Goal: Task Accomplishment & Management: Complete application form

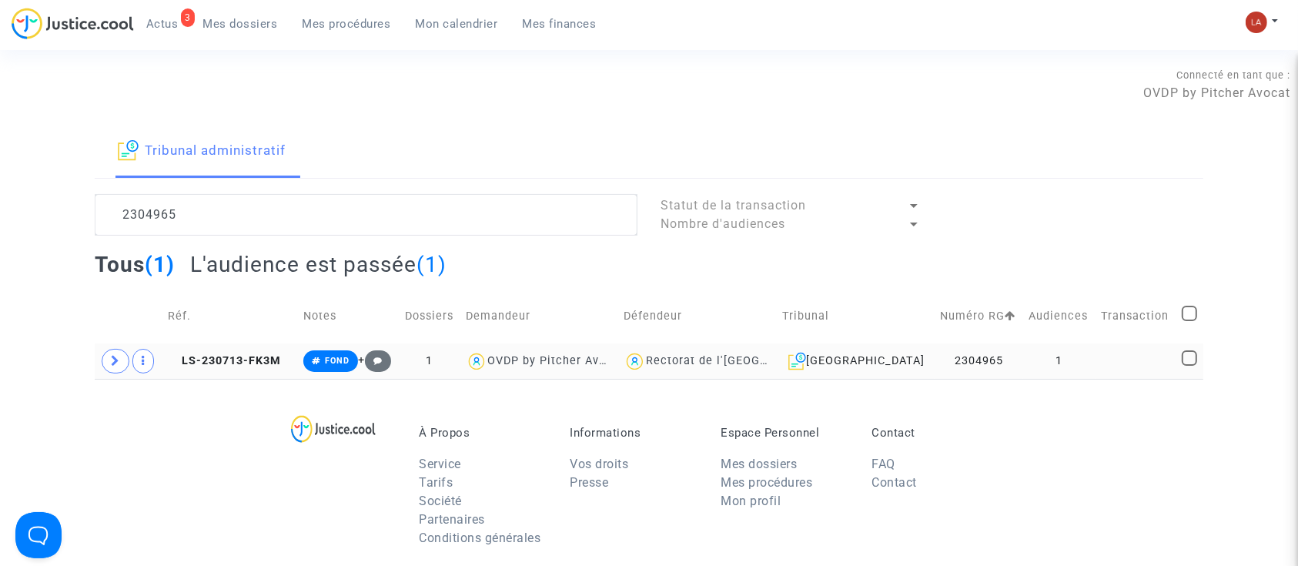
type textarea "2304965"
click at [263, 376] on td "LS-230713-FK3M" at bounding box center [230, 360] width 135 height 35
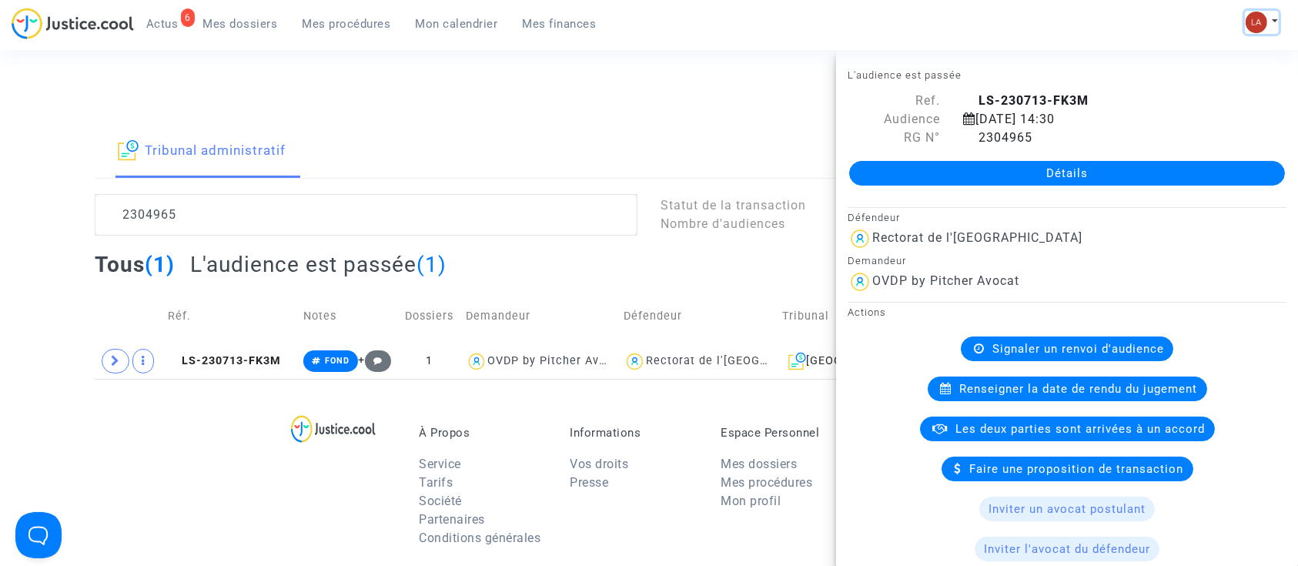
click at [1252, 23] on img at bounding box center [1256, 23] width 22 height 22
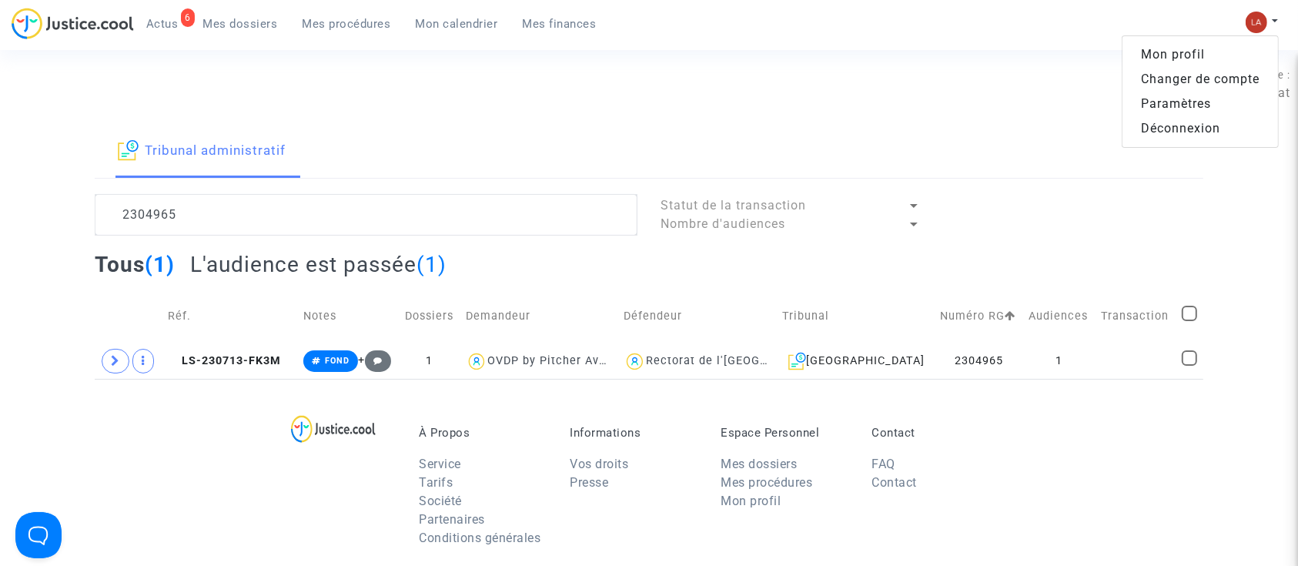
click at [1161, 81] on link "Changer de compte" at bounding box center [1199, 79] width 155 height 25
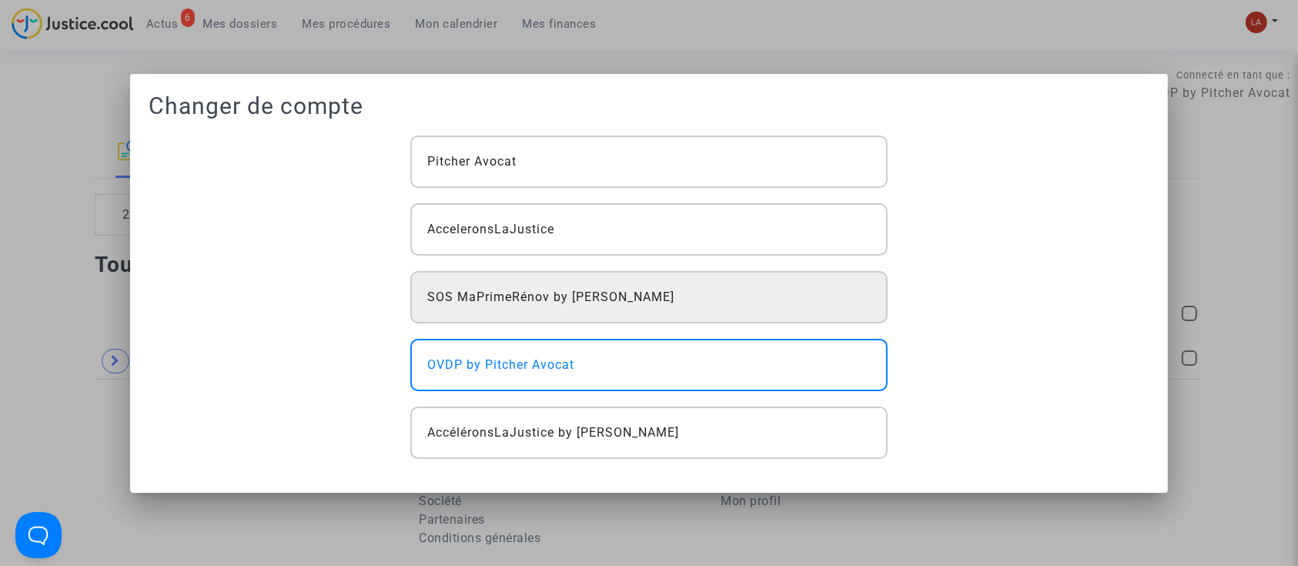
click at [570, 290] on span "SOS MaPrimeRénov by Pitcher Avocat" at bounding box center [550, 297] width 247 height 18
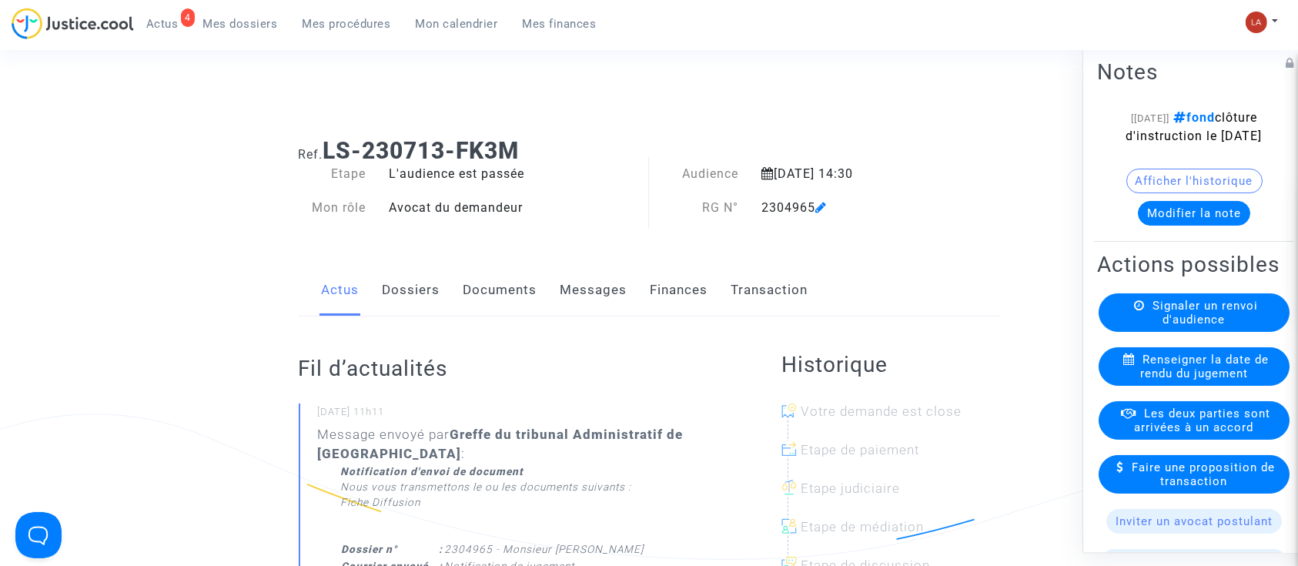
click at [430, 292] on link "Dossiers" at bounding box center [412, 290] width 58 height 51
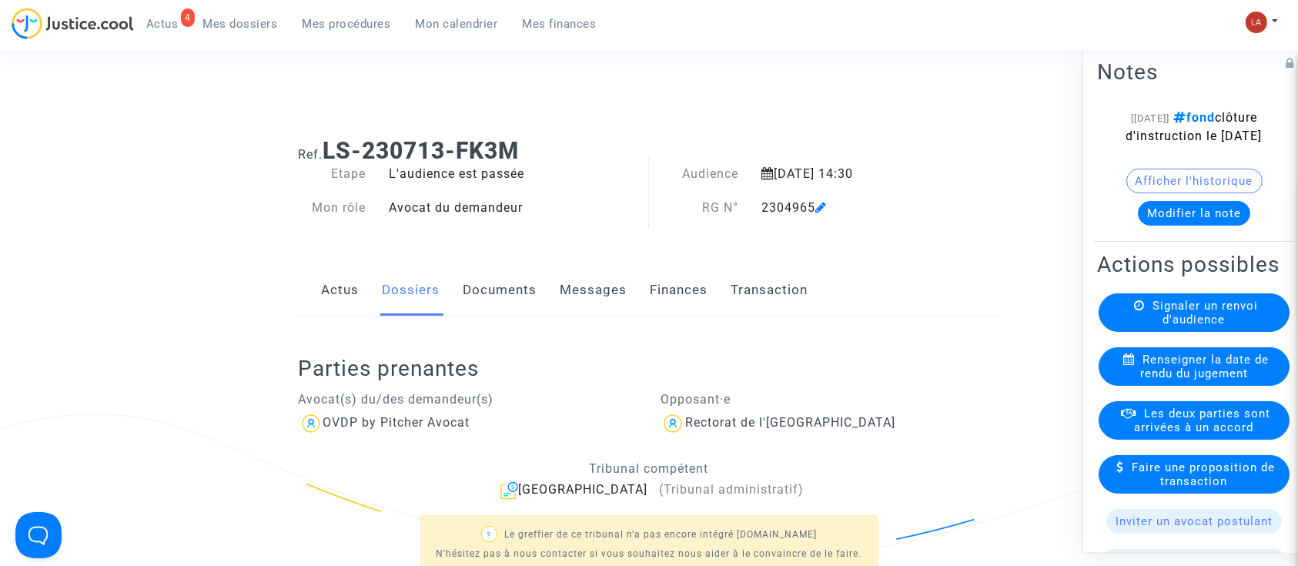
scroll to position [513, 0]
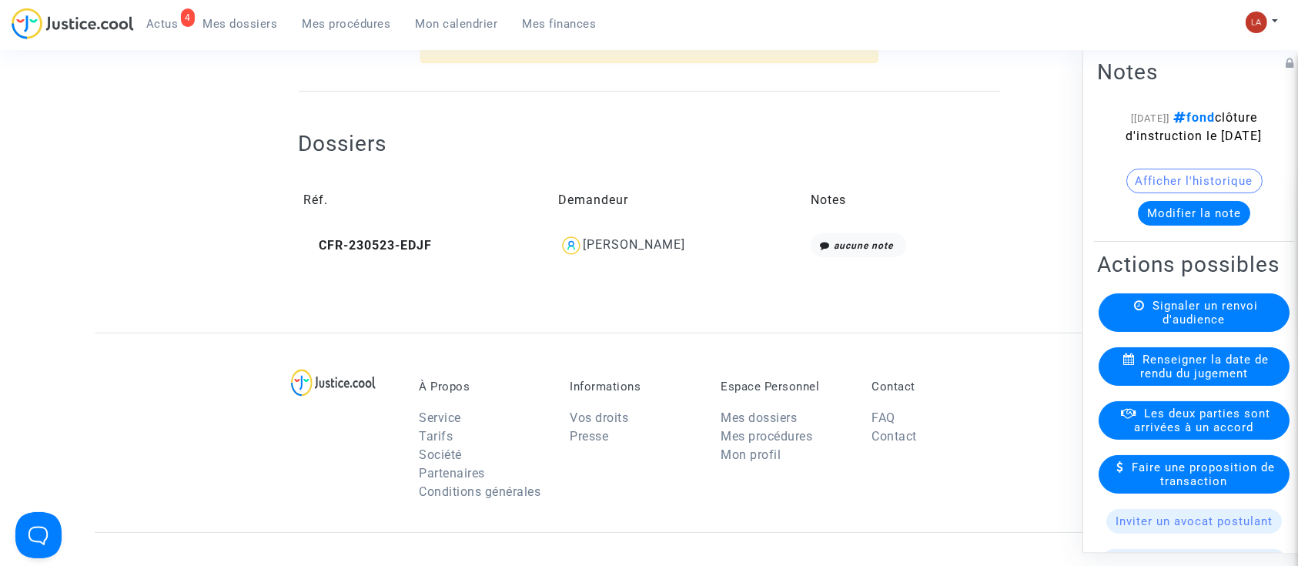
drag, startPoint x: 381, startPoint y: 249, endPoint x: 503, endPoint y: 245, distance: 121.7
click at [381, 249] on span "CFR-230523-EDJF" at bounding box center [368, 245] width 129 height 15
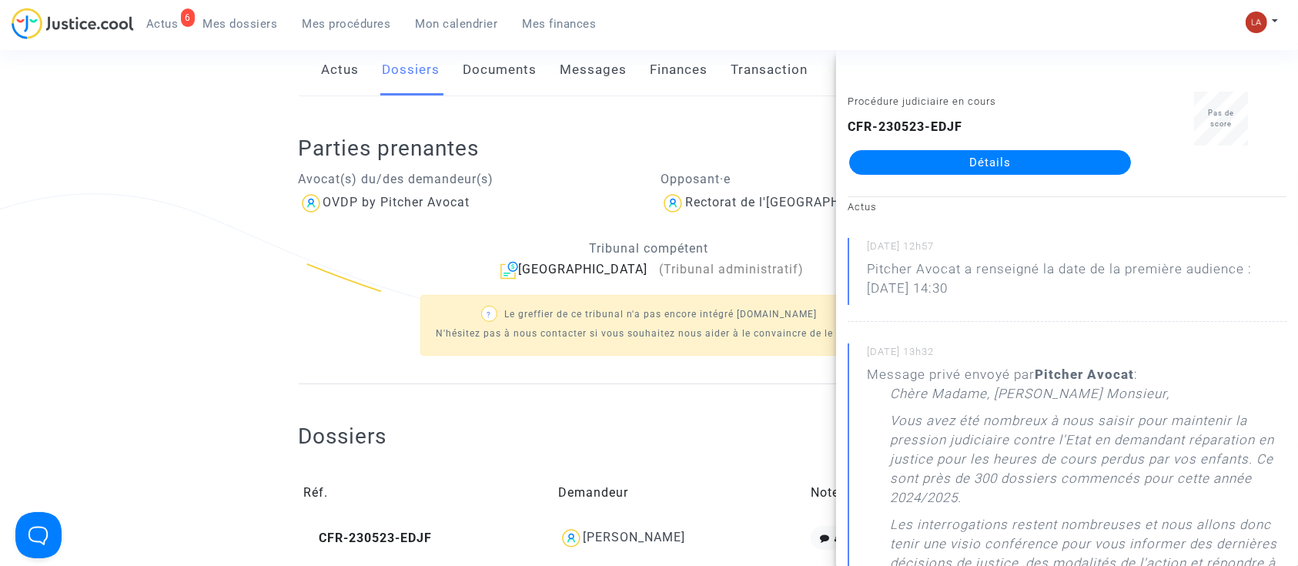
scroll to position [308, 0]
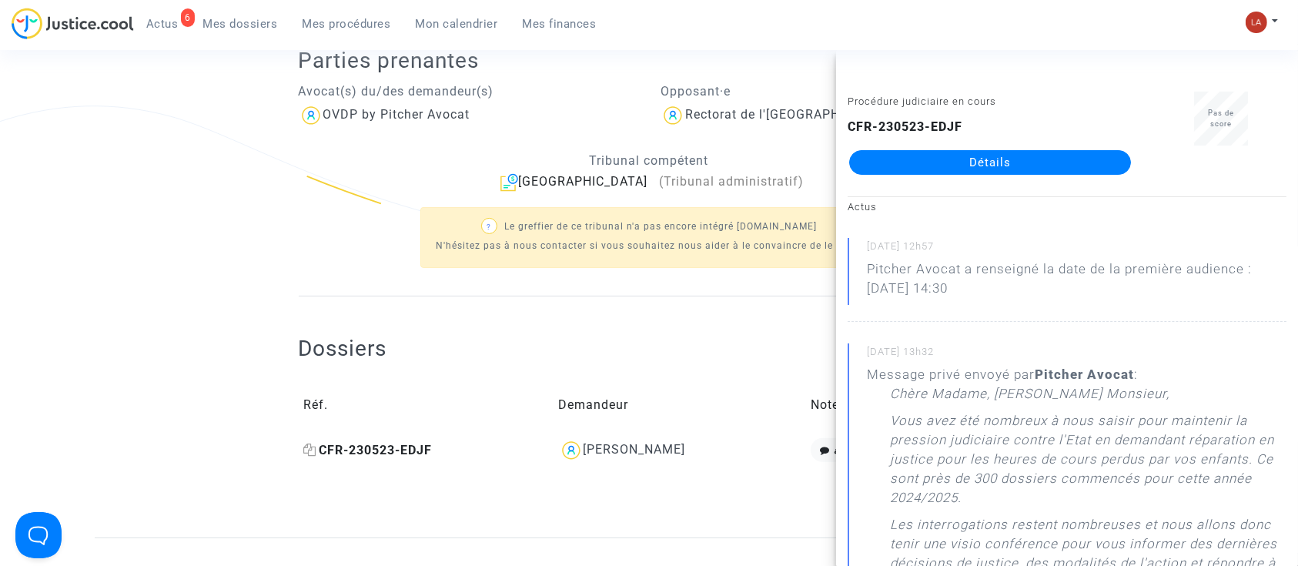
drag, startPoint x: 401, startPoint y: 469, endPoint x: 400, endPoint y: 455, distance: 13.9
click at [400, 466] on div "Dossiers Réf. Demandeur Notes CFR-230523-EDJF Dominique Wozniak aucune note" at bounding box center [649, 389] width 701 height 187
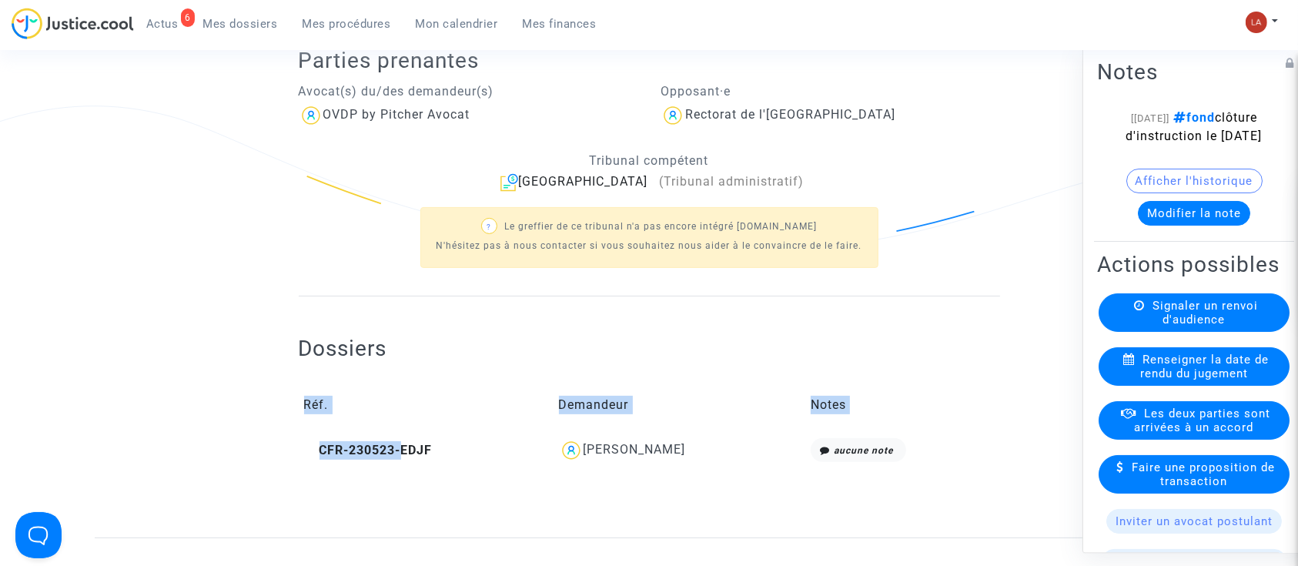
click at [400, 455] on span "CFR-230523-EDJF" at bounding box center [368, 450] width 129 height 15
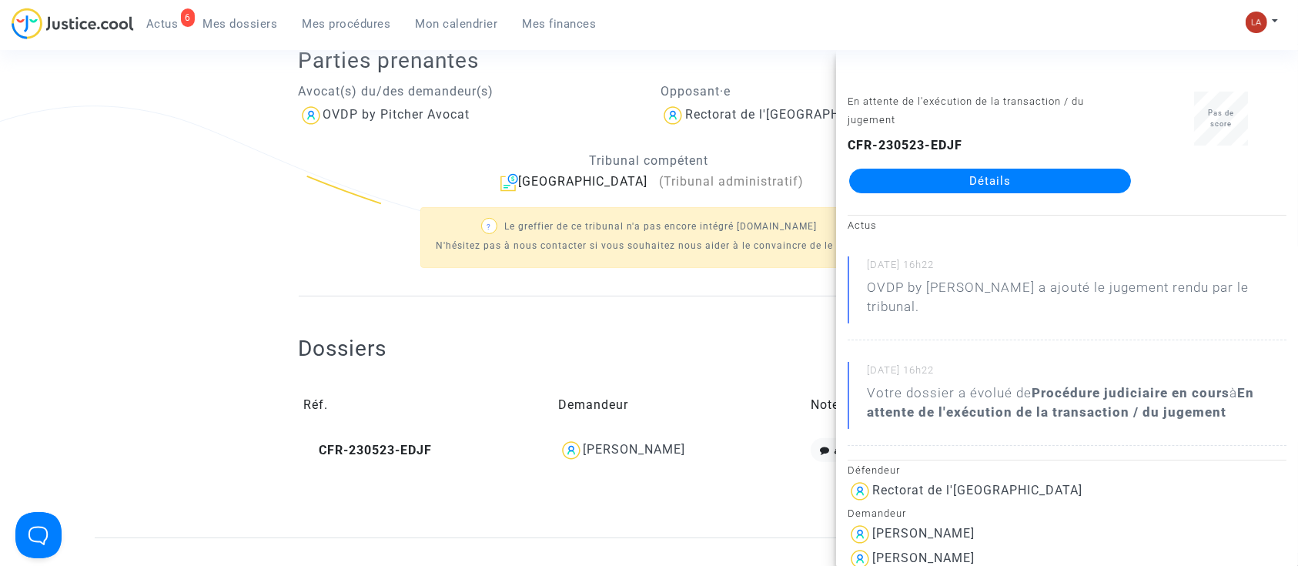
drag, startPoint x: 704, startPoint y: 453, endPoint x: 570, endPoint y: 454, distance: 134.7
click at [570, 454] on div "[PERSON_NAME]" at bounding box center [679, 450] width 241 height 25
copy div "[PERSON_NAME]"
click at [300, 200] on div "? Le greffier de ce tribunal n'a pas encore intégré Justice.cool N'hésitez pas …" at bounding box center [649, 236] width 701 height 89
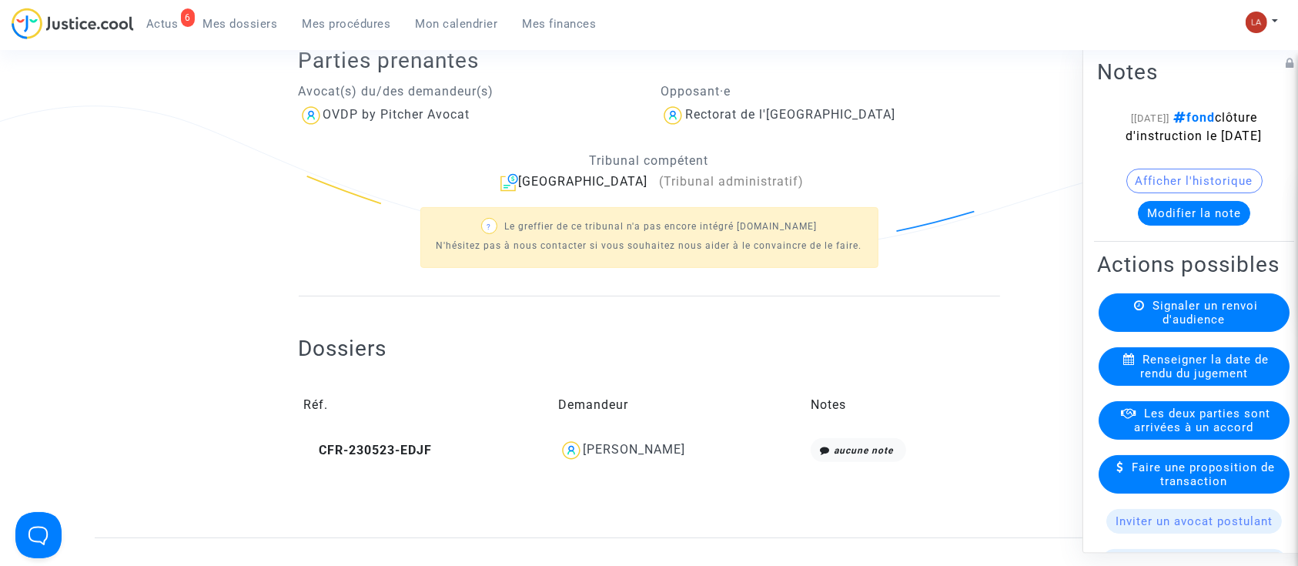
scroll to position [0, 0]
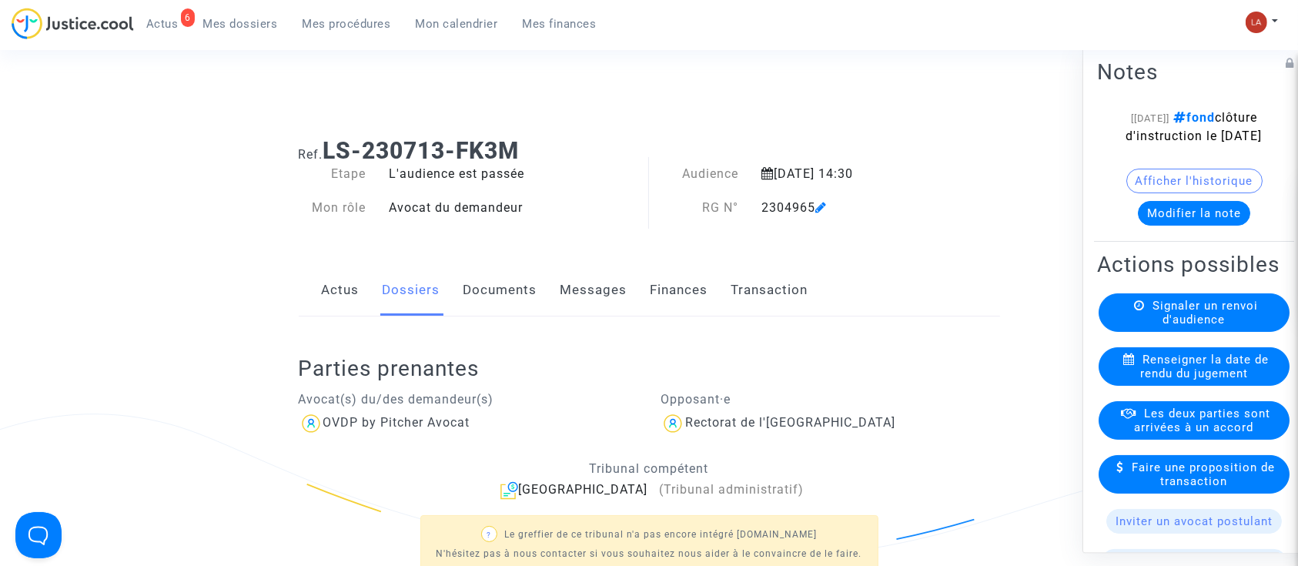
click at [771, 200] on div "2304965" at bounding box center [850, 208] width 201 height 18
copy div "2304965"
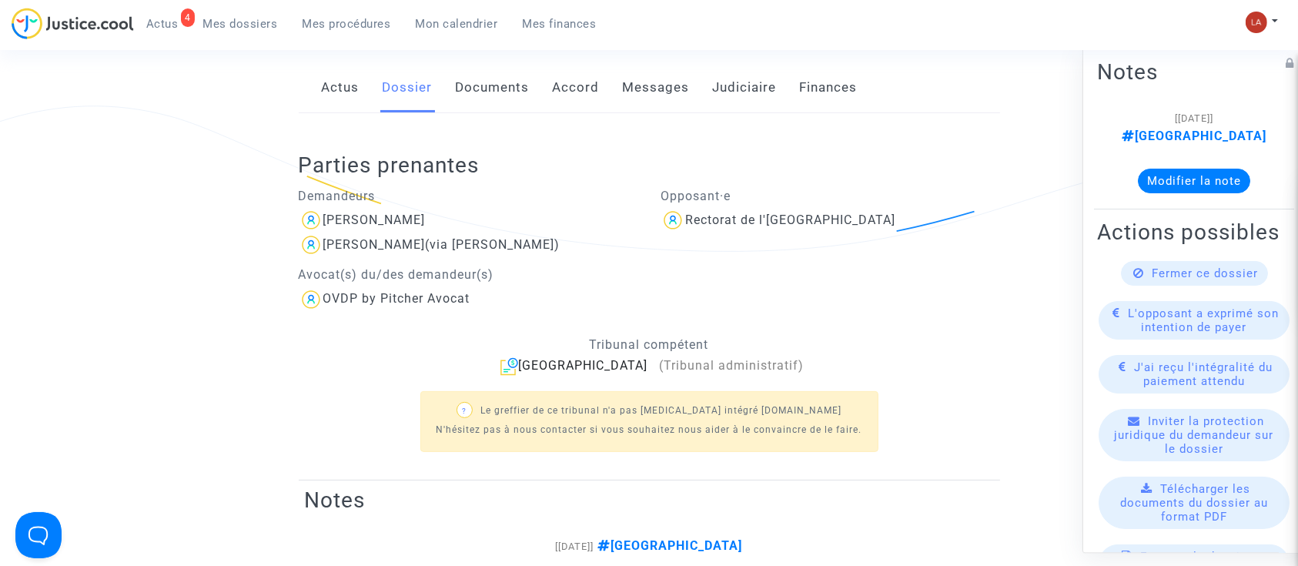
click at [483, 81] on link "Documents" at bounding box center [493, 87] width 74 height 51
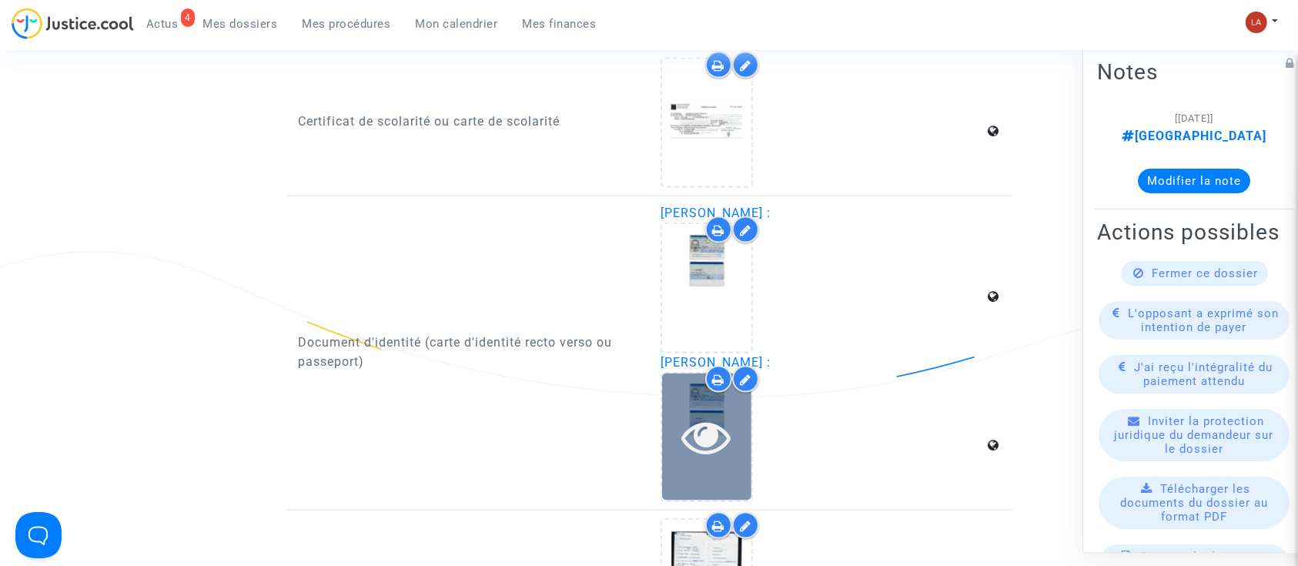
scroll to position [2463, 0]
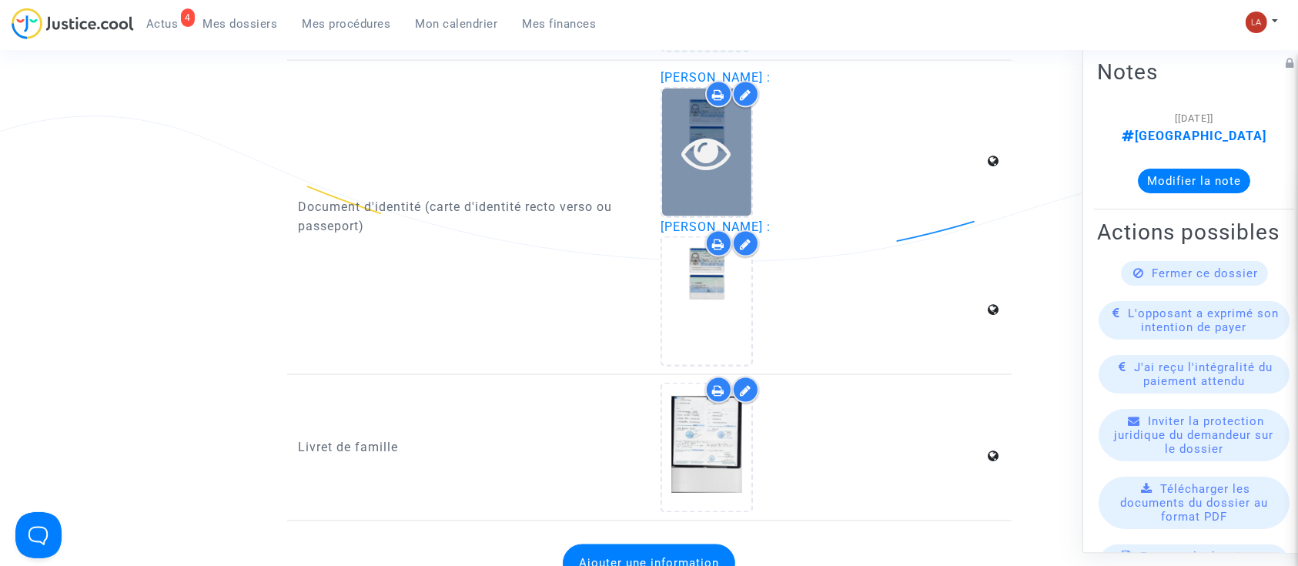
click at [731, 160] on icon at bounding box center [707, 152] width 50 height 49
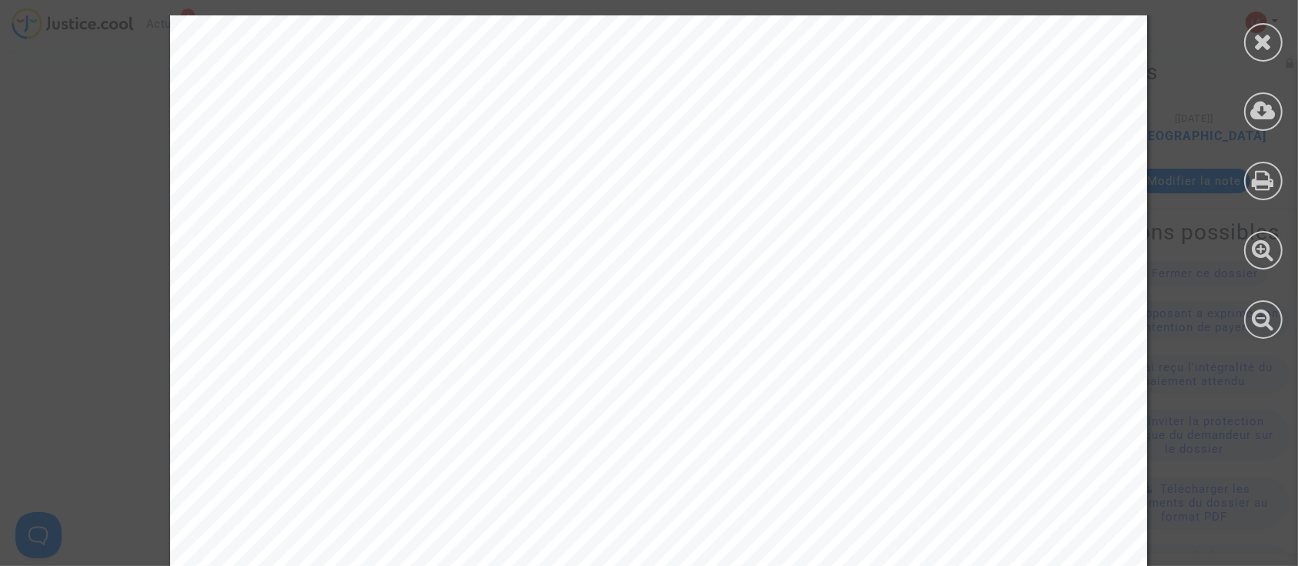
scroll to position [0, 0]
click at [1232, 53] on div at bounding box center [1263, 177] width 69 height 354
click at [1252, 36] on div at bounding box center [1263, 42] width 38 height 38
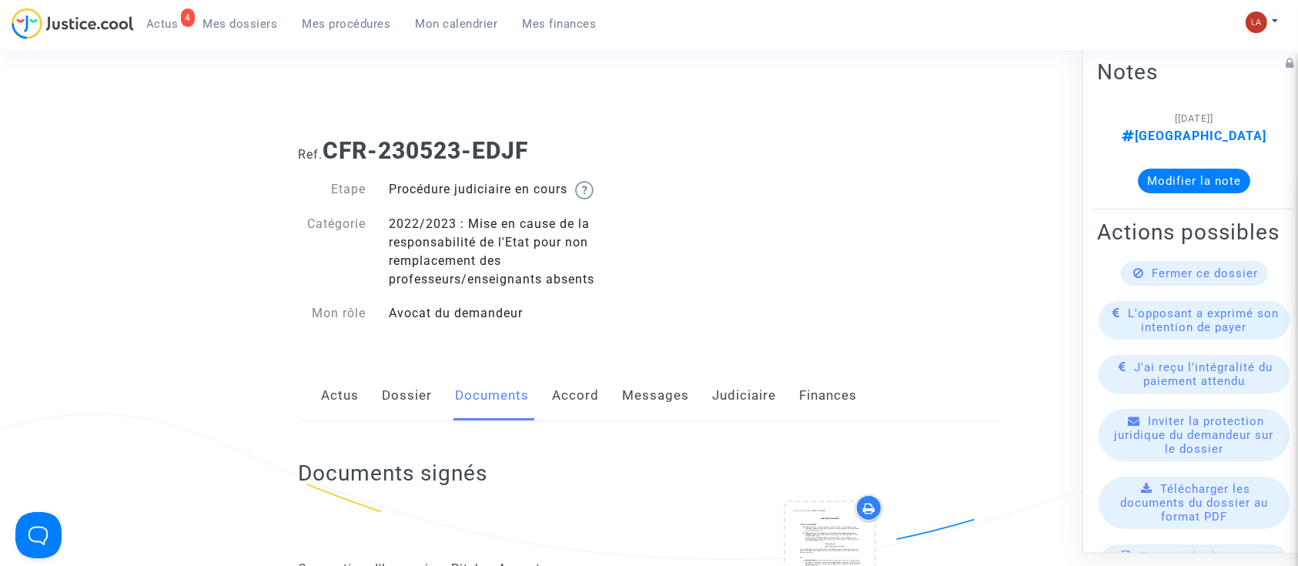
click at [677, 397] on link "Messages" at bounding box center [656, 395] width 67 height 51
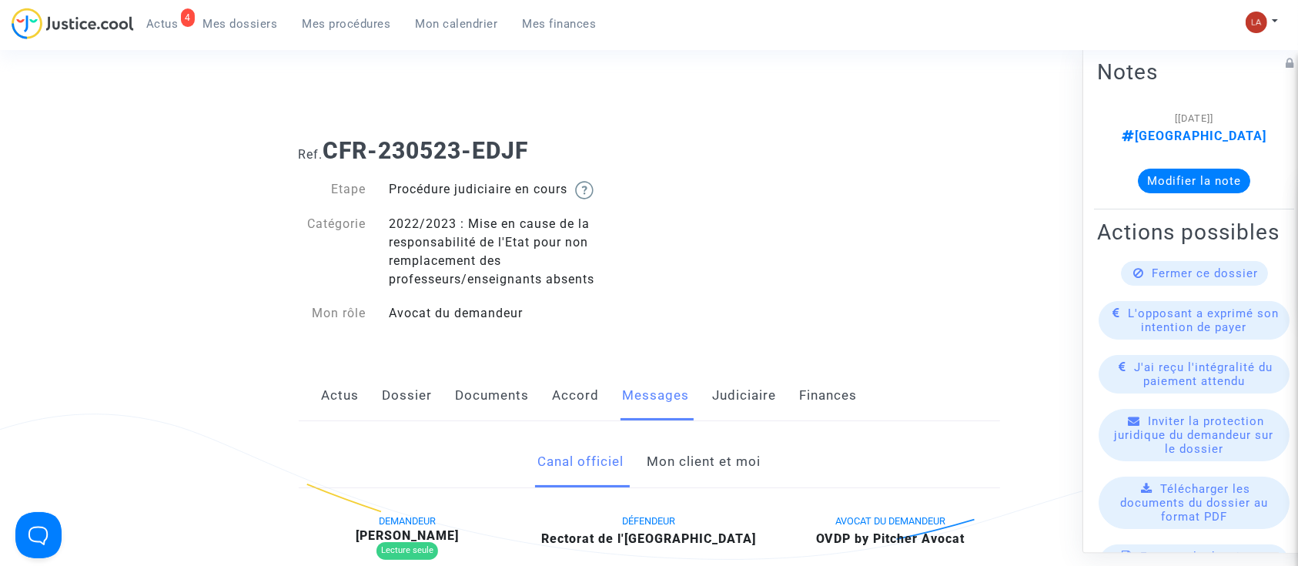
click at [690, 460] on link "Mon client et moi" at bounding box center [704, 461] width 114 height 51
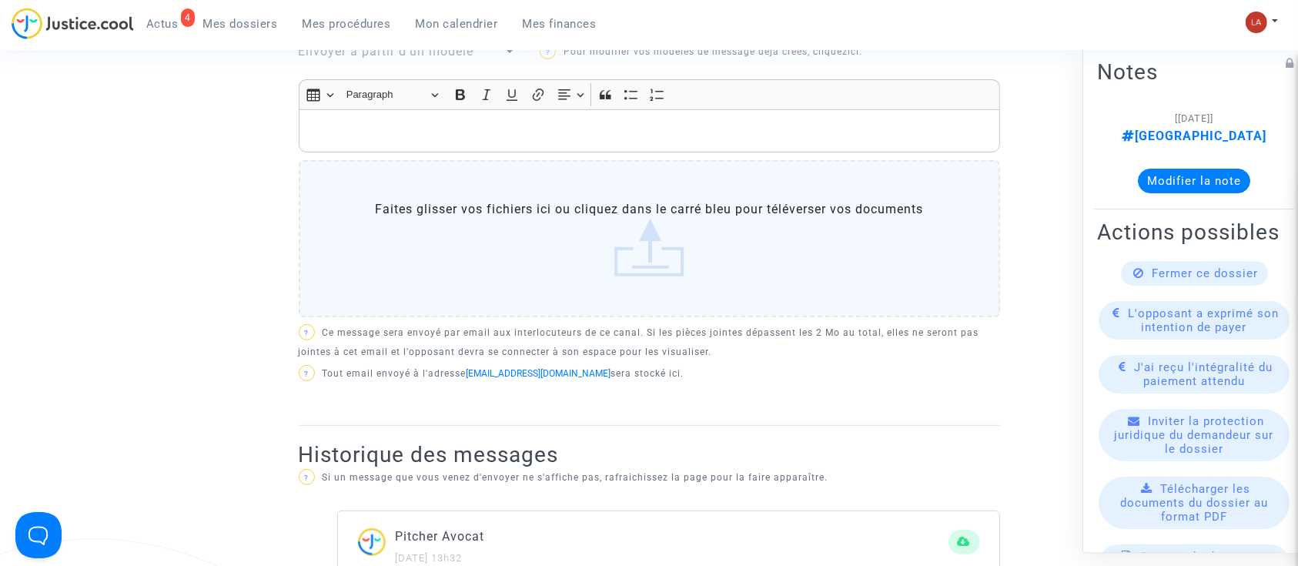
scroll to position [410, 0]
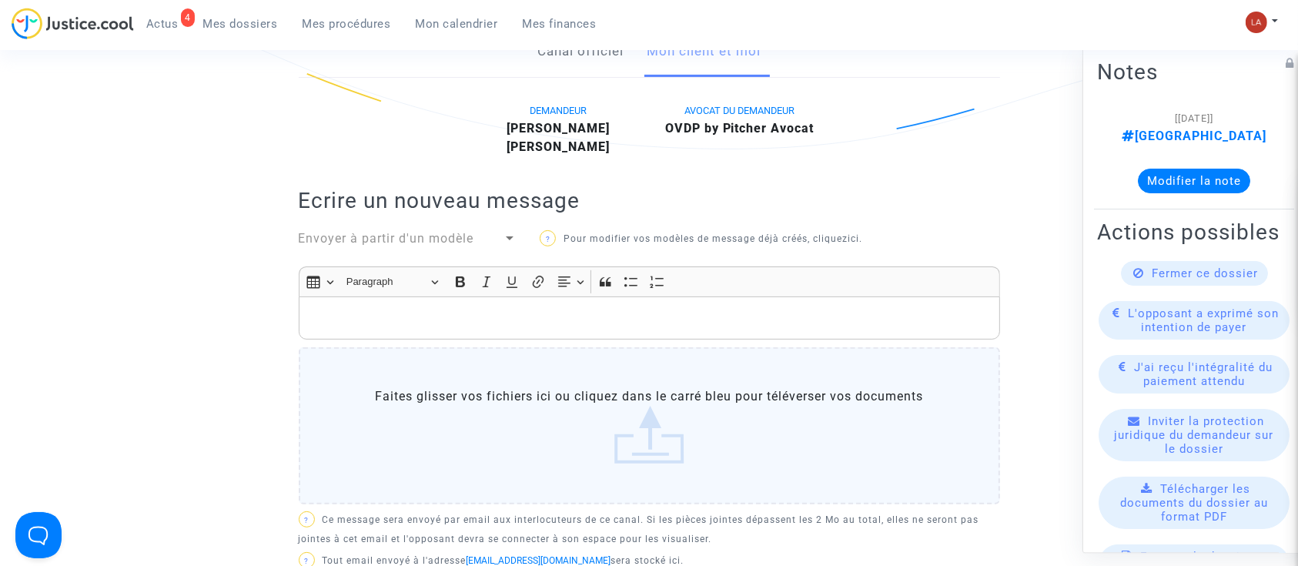
click at [579, 313] on p "Rich Text Editor, main" at bounding box center [648, 318] width 685 height 19
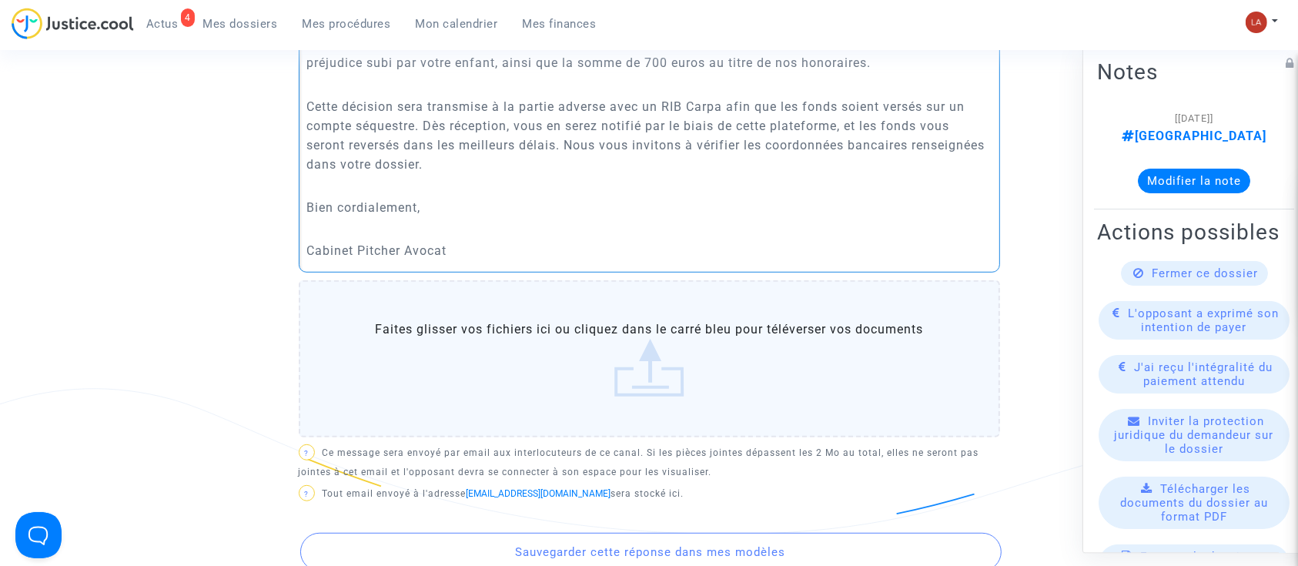
scroll to position [970, 0]
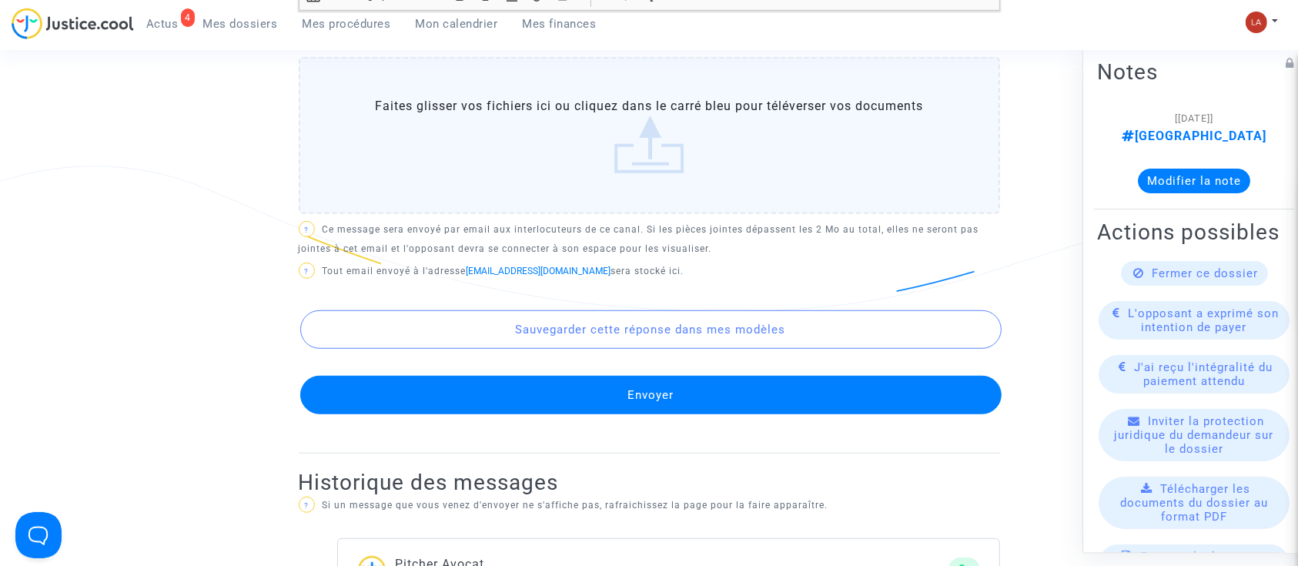
click at [674, 178] on label "Faites glisser vos fichiers ici ou cliquez dans le carré bleu pour téléverser v…" at bounding box center [649, 135] width 701 height 157
click at [0, 0] on input "Faites glisser vos fichiers ici ou cliquez dans le carré bleu pour téléverser v…" at bounding box center [0, 0] width 0 height 0
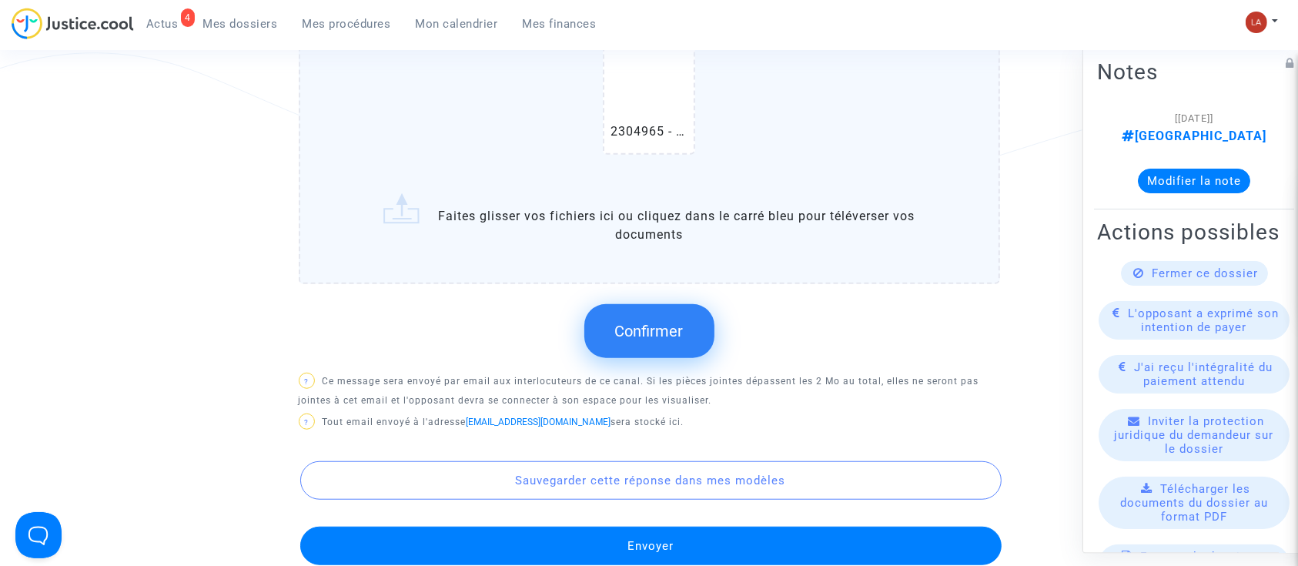
scroll to position [1175, 0]
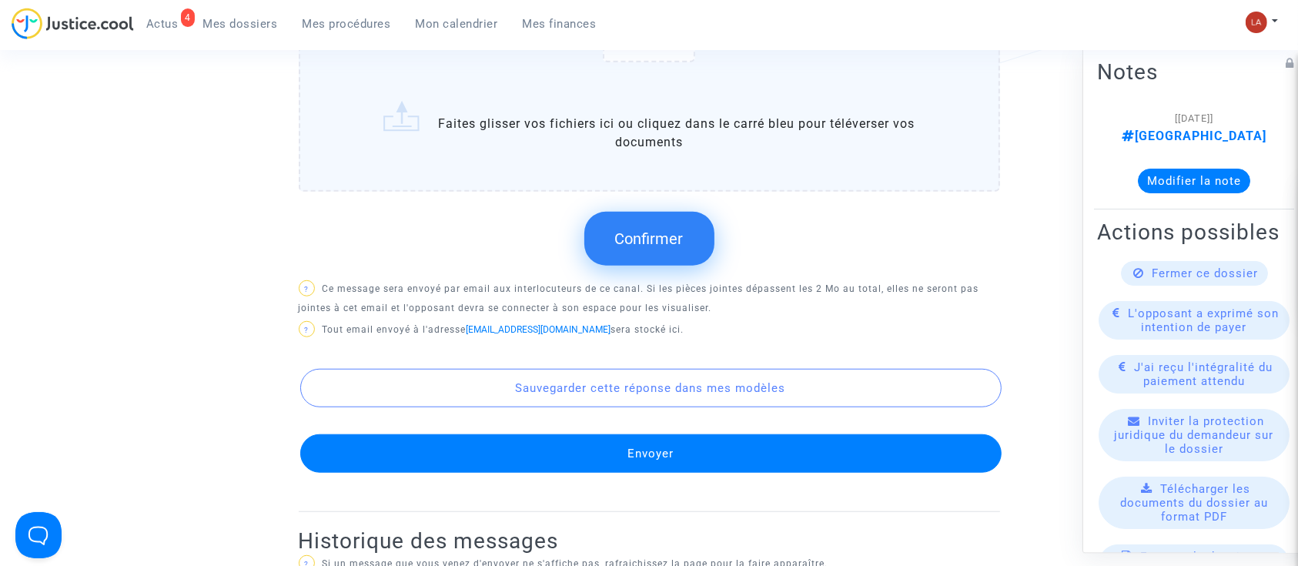
click at [664, 239] on span "Confirmer" at bounding box center [649, 238] width 69 height 18
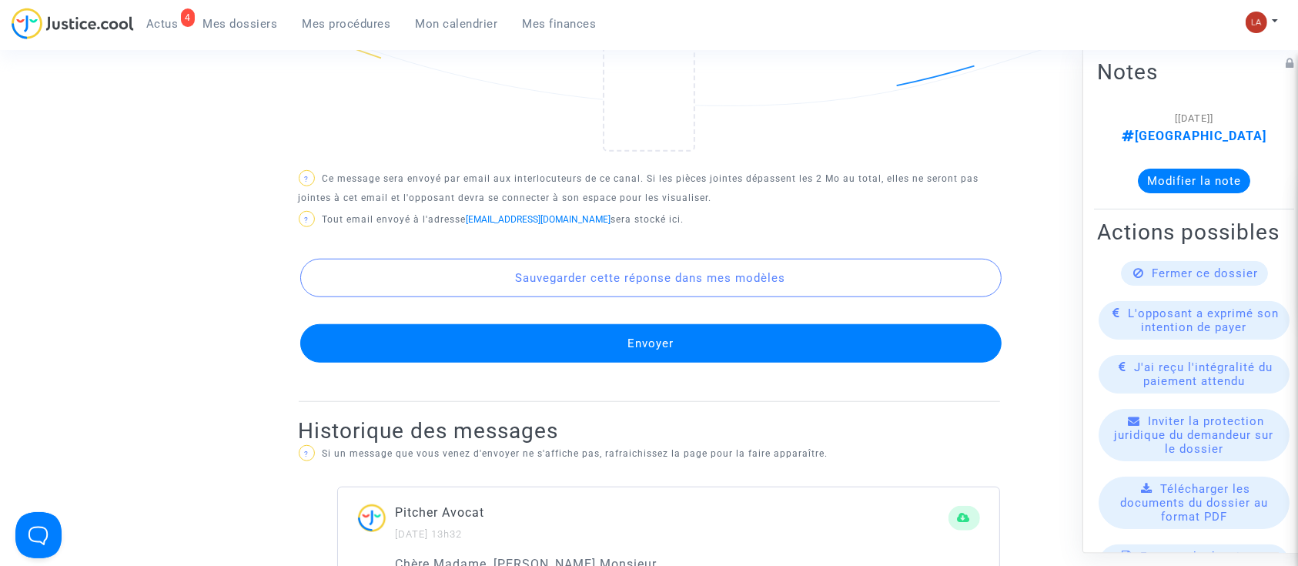
click at [850, 317] on div "Sauvegarder cette réponse dans mes modèles Envoyer" at bounding box center [649, 297] width 701 height 131
click at [851, 329] on button "Envoyer" at bounding box center [650, 343] width 701 height 38
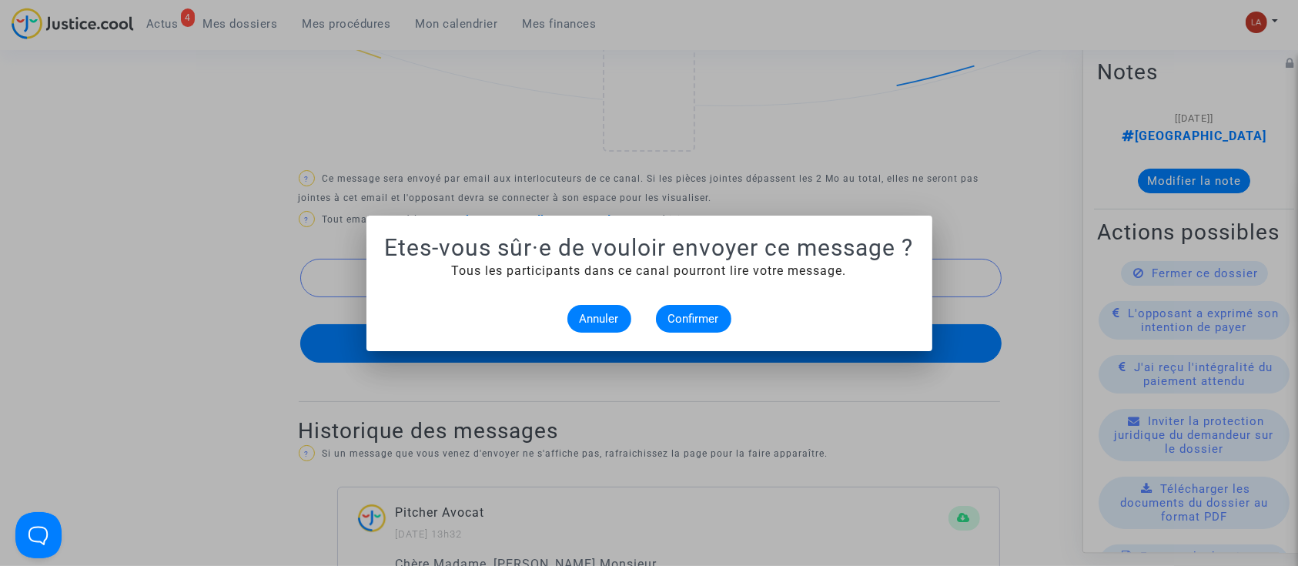
scroll to position [0, 0]
click at [717, 316] on span "Confirmer" at bounding box center [693, 319] width 51 height 14
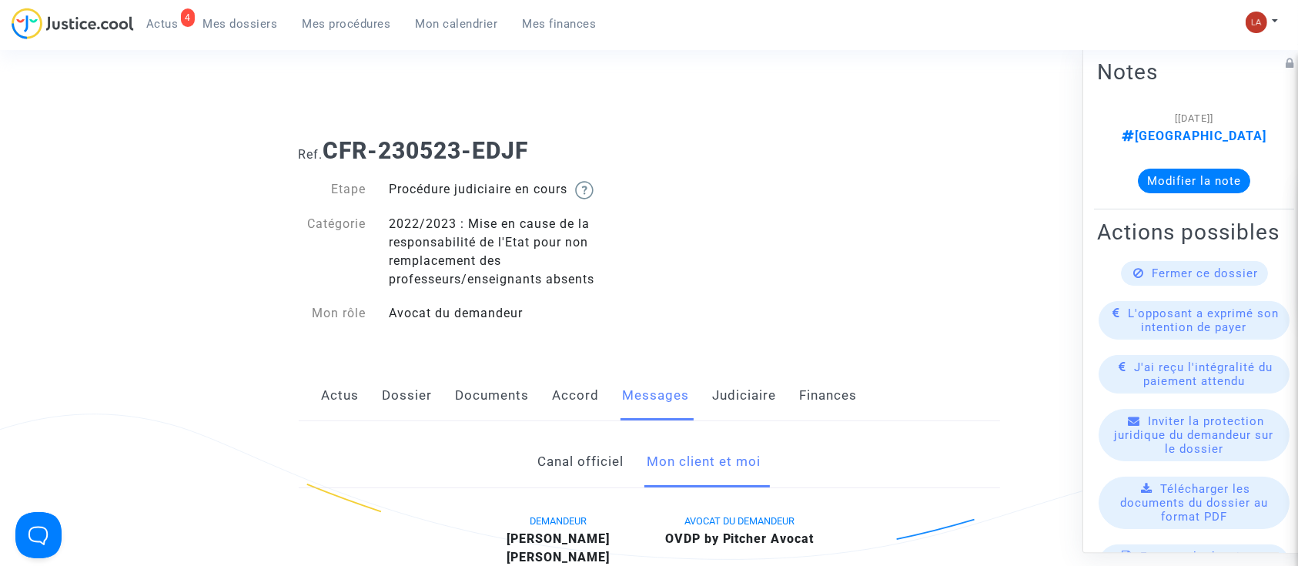
click at [731, 401] on link "Judiciaire" at bounding box center [745, 395] width 64 height 51
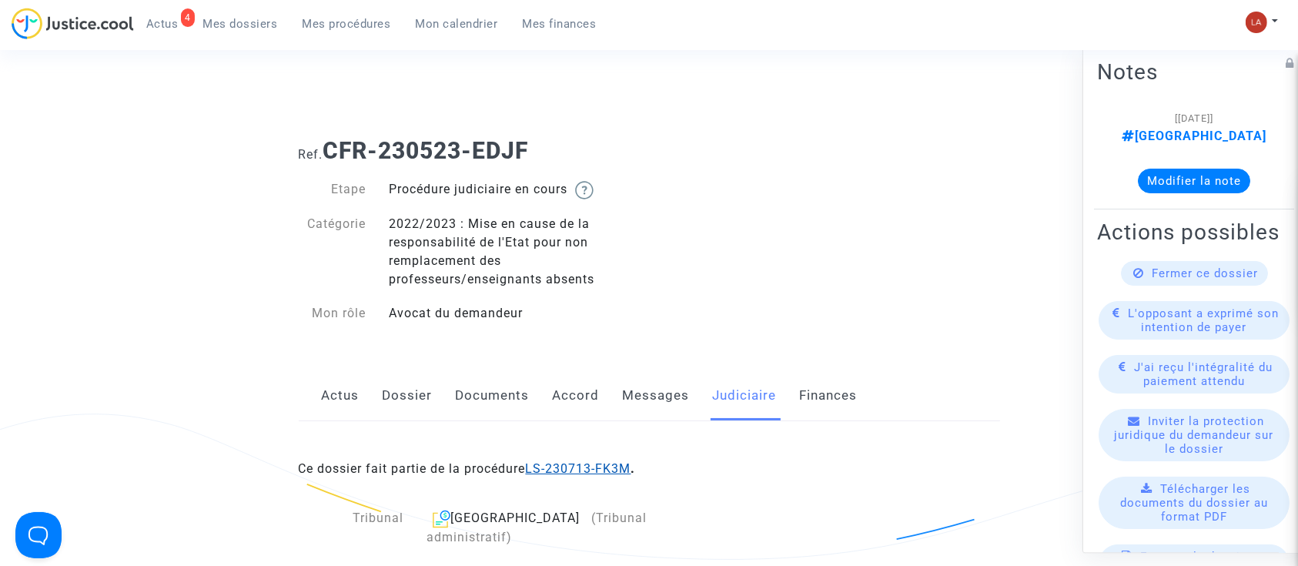
click at [602, 468] on link "LS-230713-FK3M" at bounding box center [578, 468] width 105 height 15
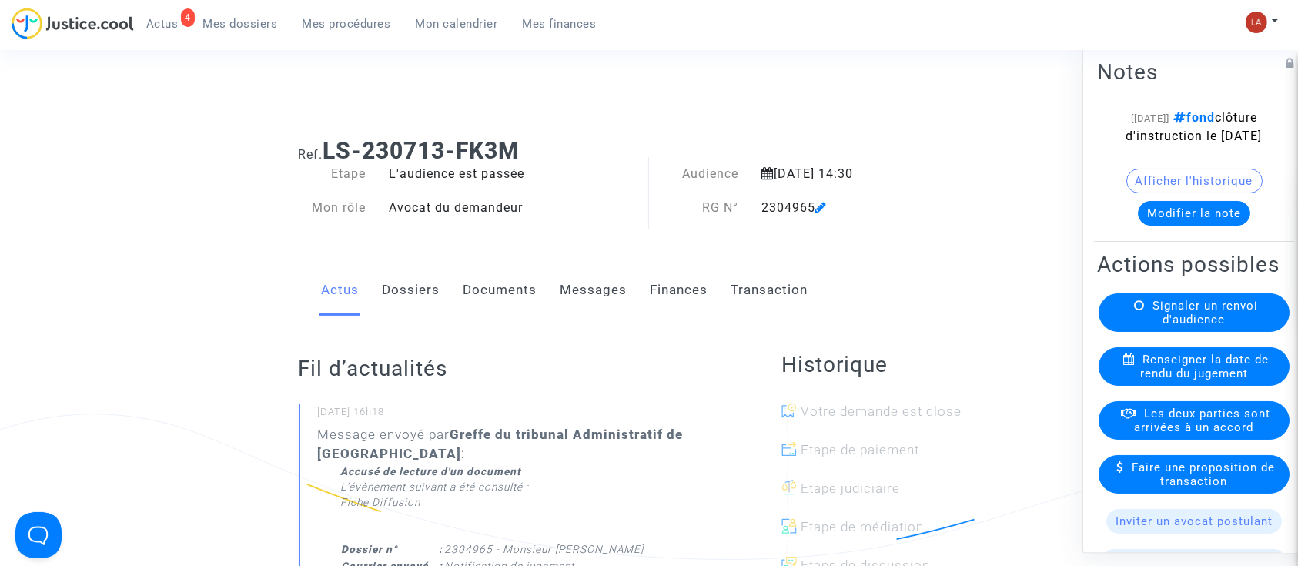
click at [1167, 380] on span "Renseigner la date de rendu du jugement" at bounding box center [1204, 367] width 129 height 28
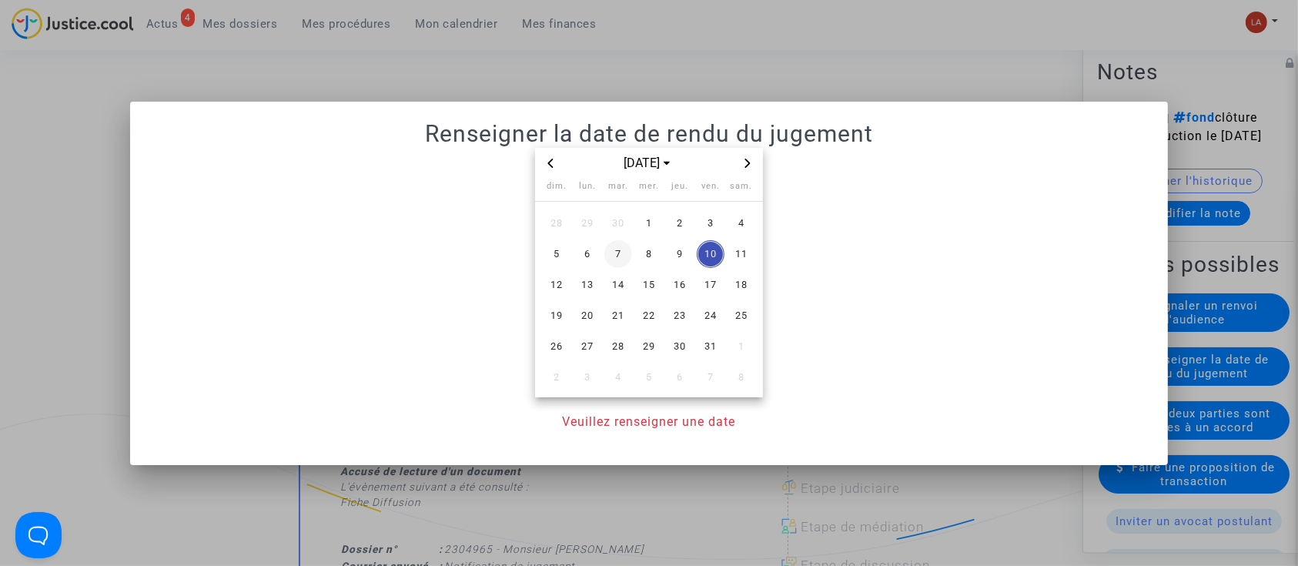
click at [623, 251] on span "7" at bounding box center [618, 254] width 28 height 28
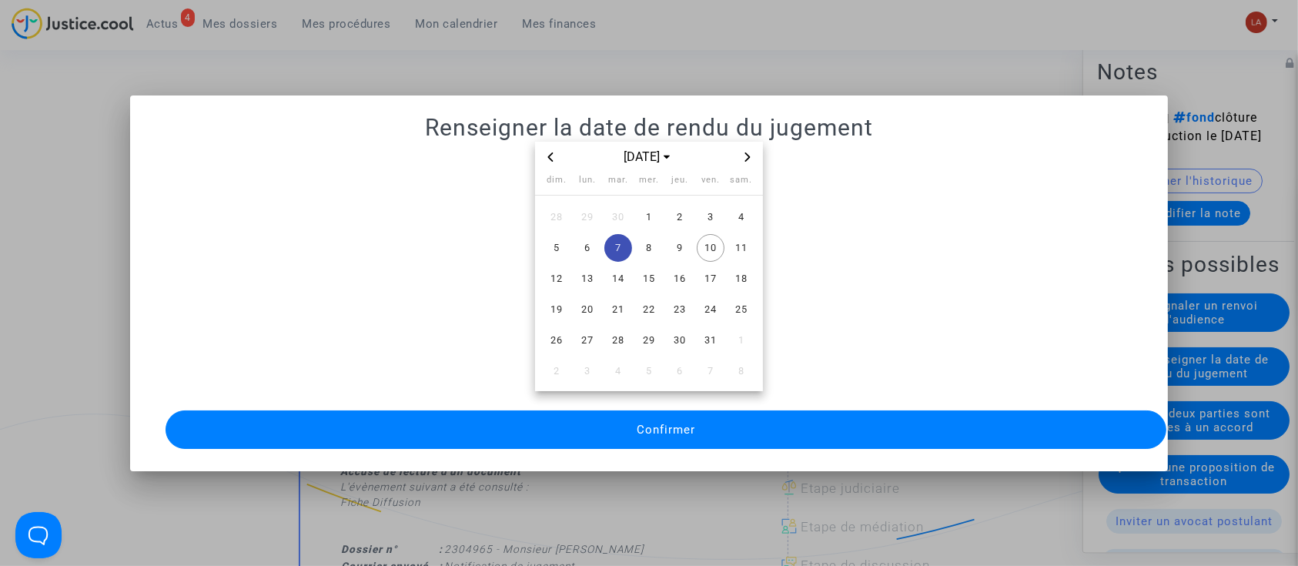
click at [724, 410] on button "Confirmer" at bounding box center [665, 429] width 1001 height 38
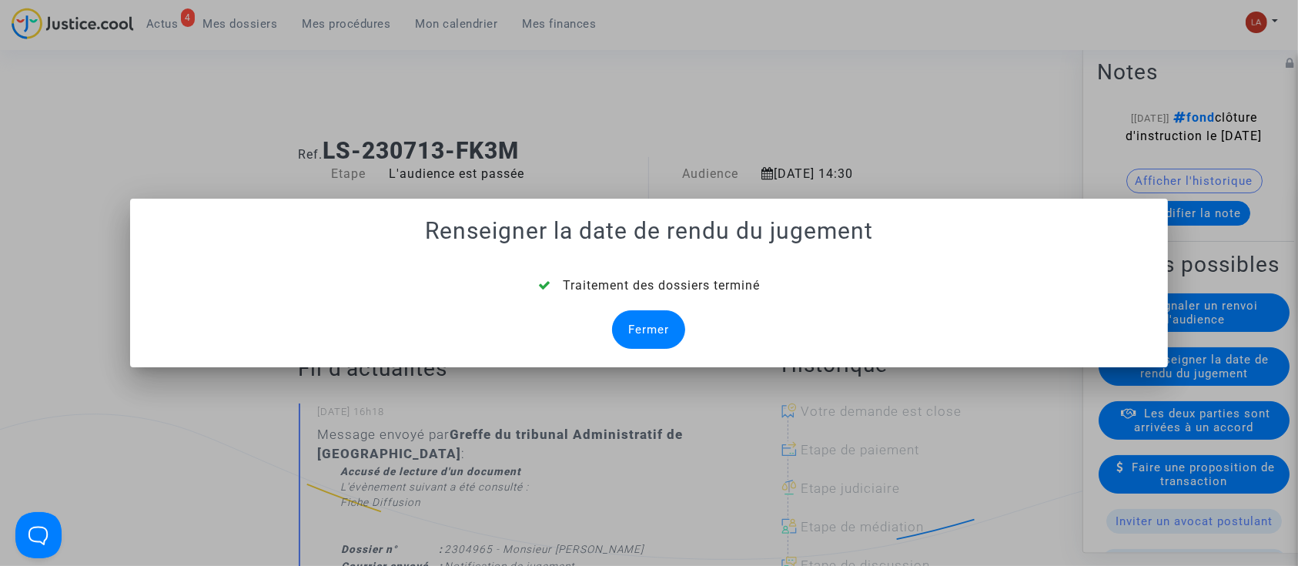
click at [666, 331] on div "Fermer" at bounding box center [648, 329] width 73 height 38
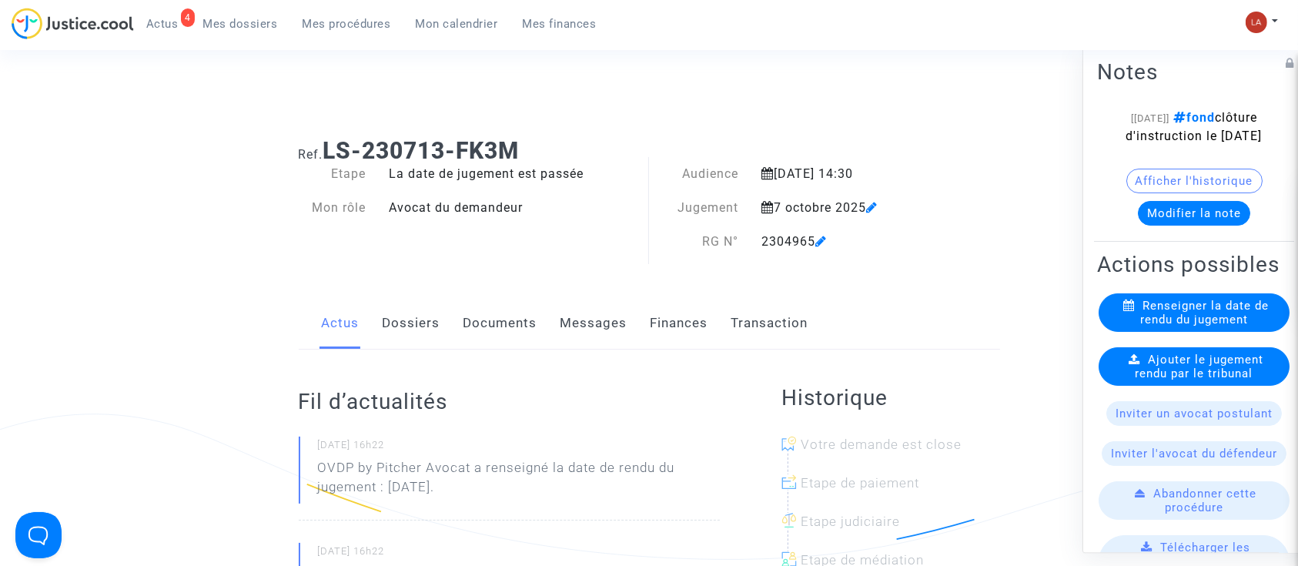
click at [1170, 380] on span "Ajouter le jugement rendu par le tribunal" at bounding box center [1199, 367] width 129 height 28
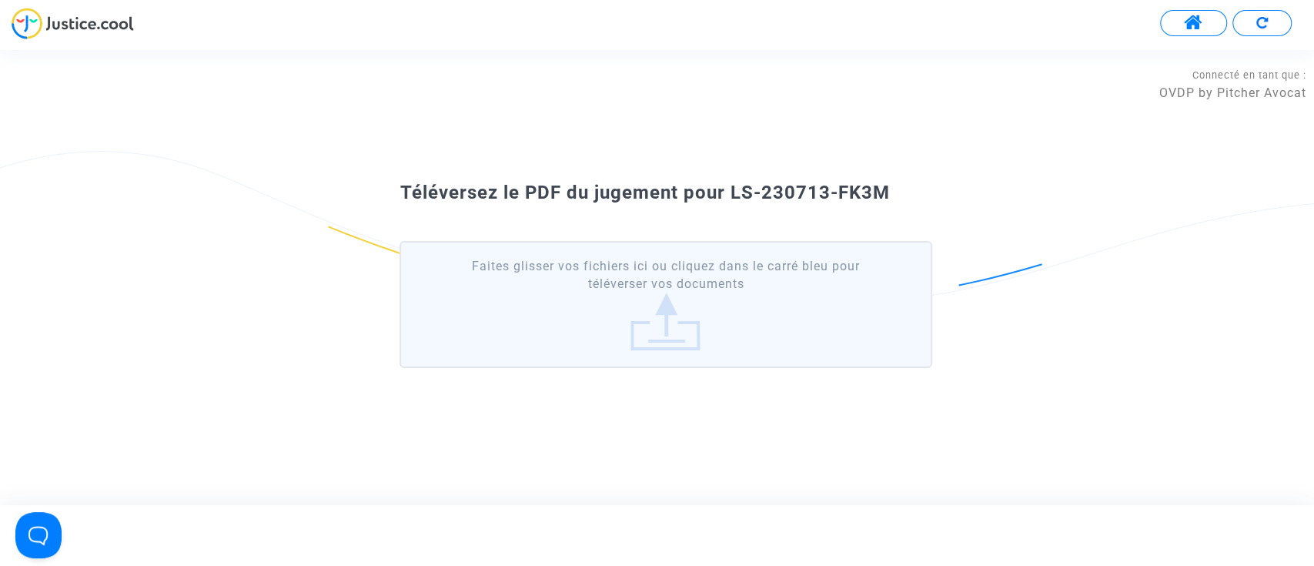
click at [583, 313] on label "Faites glisser vos fichiers ici ou cliquez dans le carré bleu pour téléverser v…" at bounding box center [666, 304] width 532 height 127
click at [0, 0] on input "Faites glisser vos fichiers ici ou cliquez dans le carré bleu pour téléverser v…" at bounding box center [0, 0] width 0 height 0
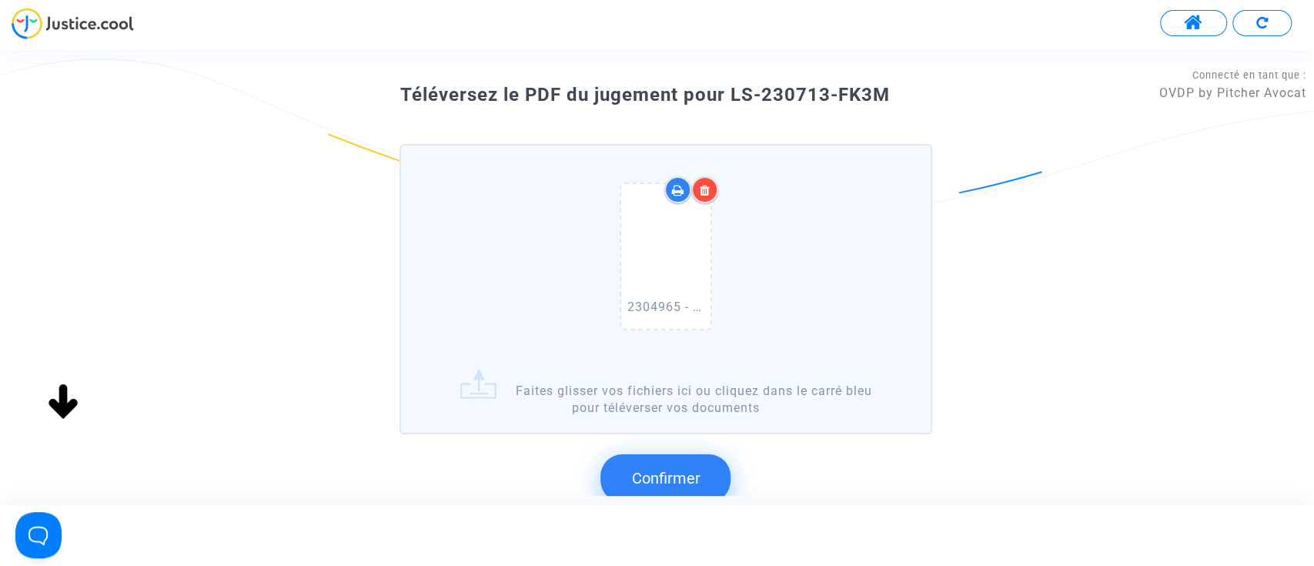
scroll to position [156, 0]
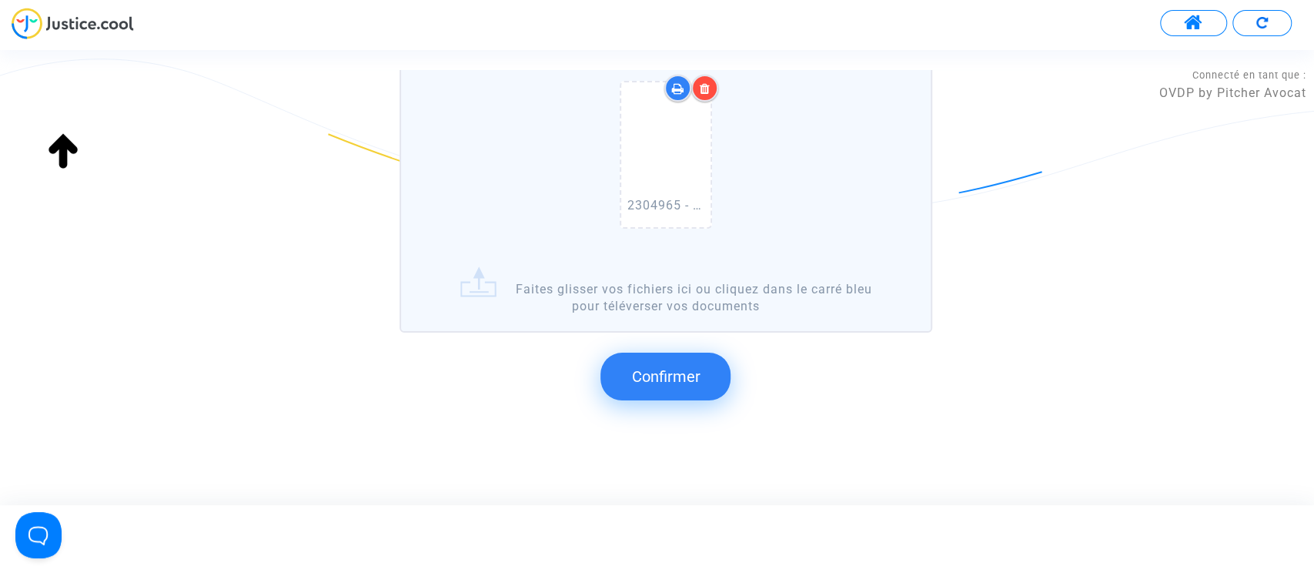
click at [633, 353] on button "Confirmer" at bounding box center [665, 377] width 130 height 48
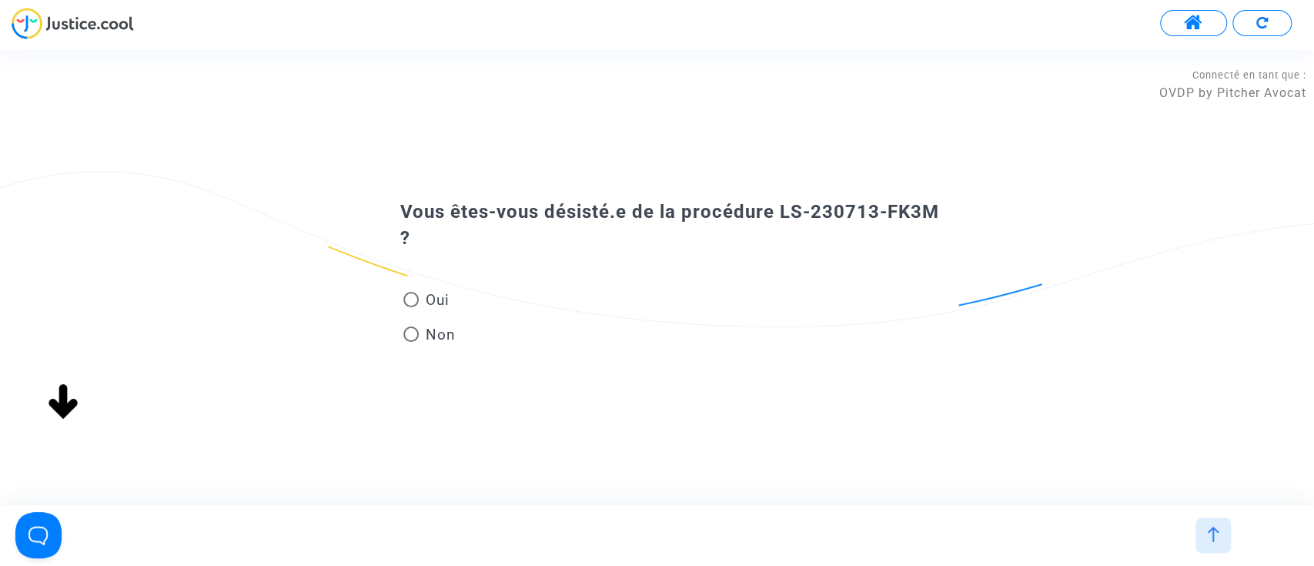
click at [456, 344] on mat-radio-group "Oui Non" at bounding box center [429, 320] width 59 height 69
click at [443, 329] on span "Non" at bounding box center [437, 334] width 36 height 21
click at [411, 342] on input "Non" at bounding box center [410, 342] width 1 height 1
radio input "true"
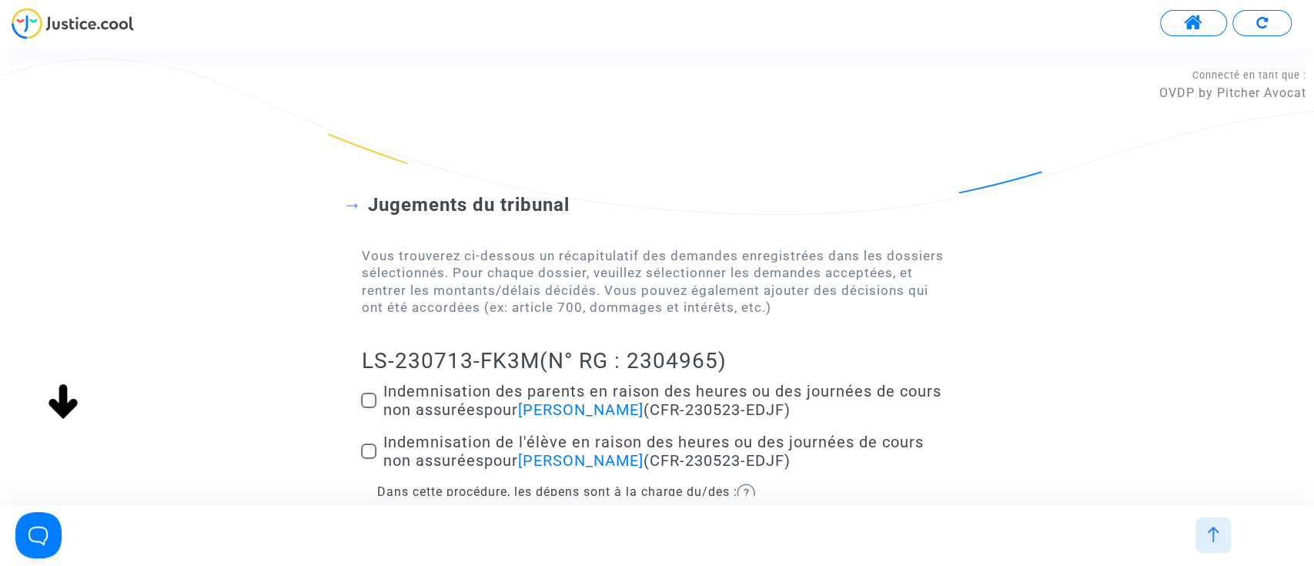
click at [423, 408] on span "Indemnisation des parents en raison des heures ou des journées de cours non ass…" at bounding box center [662, 400] width 558 height 37
click at [369, 408] on input "Indemnisation des parents en raison des heures ou des journées de cours non ass…" at bounding box center [368, 408] width 1 height 1
checkbox input "true"
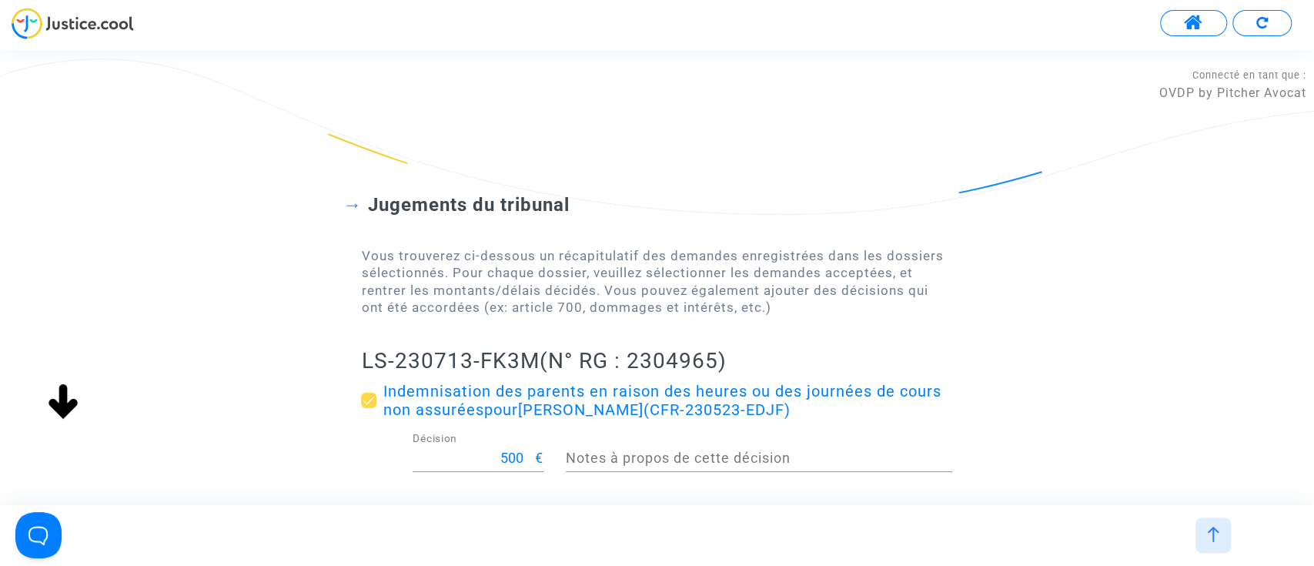
scroll to position [205, 0]
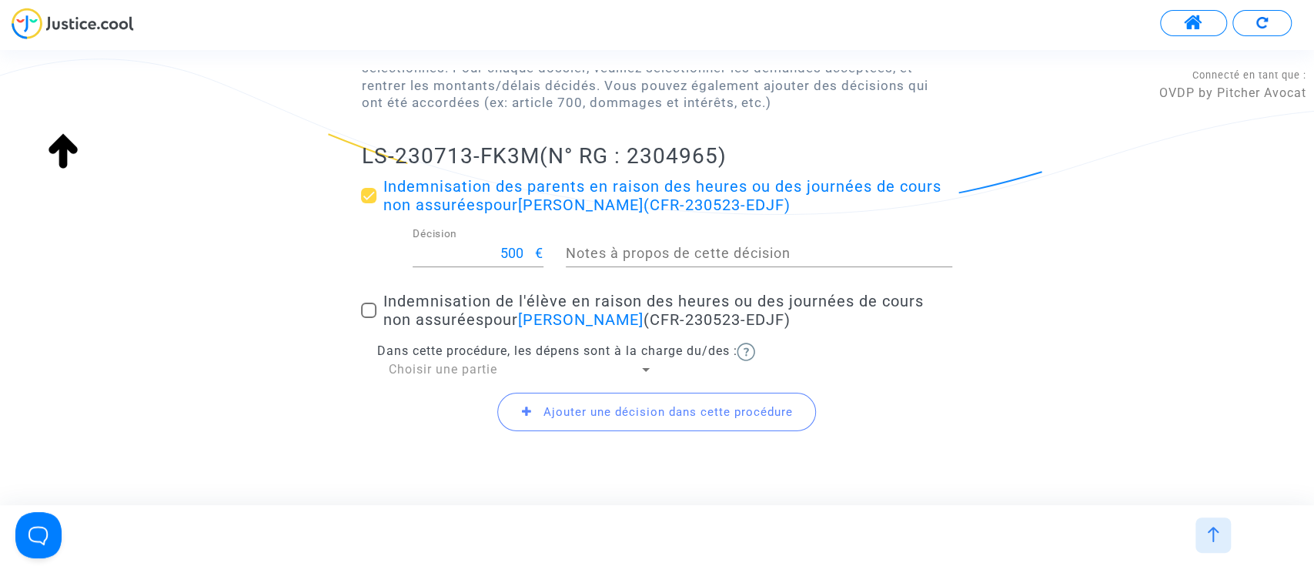
click at [511, 256] on input "500" at bounding box center [474, 253] width 122 height 15
type input "5"
type input "150"
click at [440, 367] on span "Choisir une partie" at bounding box center [442, 369] width 109 height 15
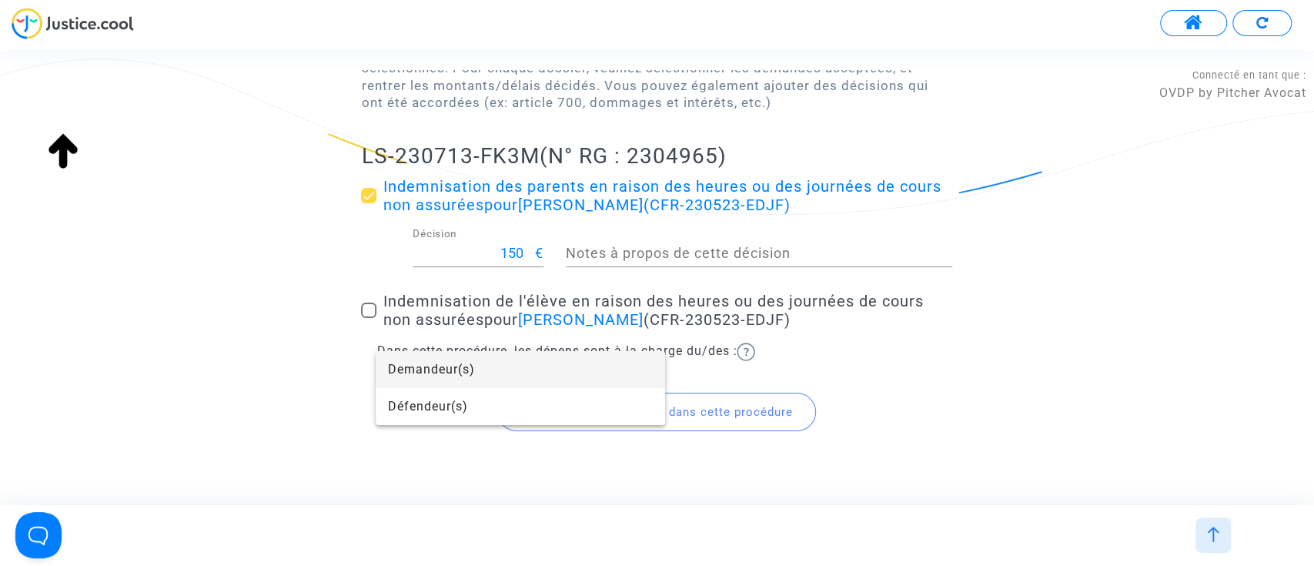
click at [434, 363] on span "Demandeur(s)" at bounding box center [520, 369] width 265 height 37
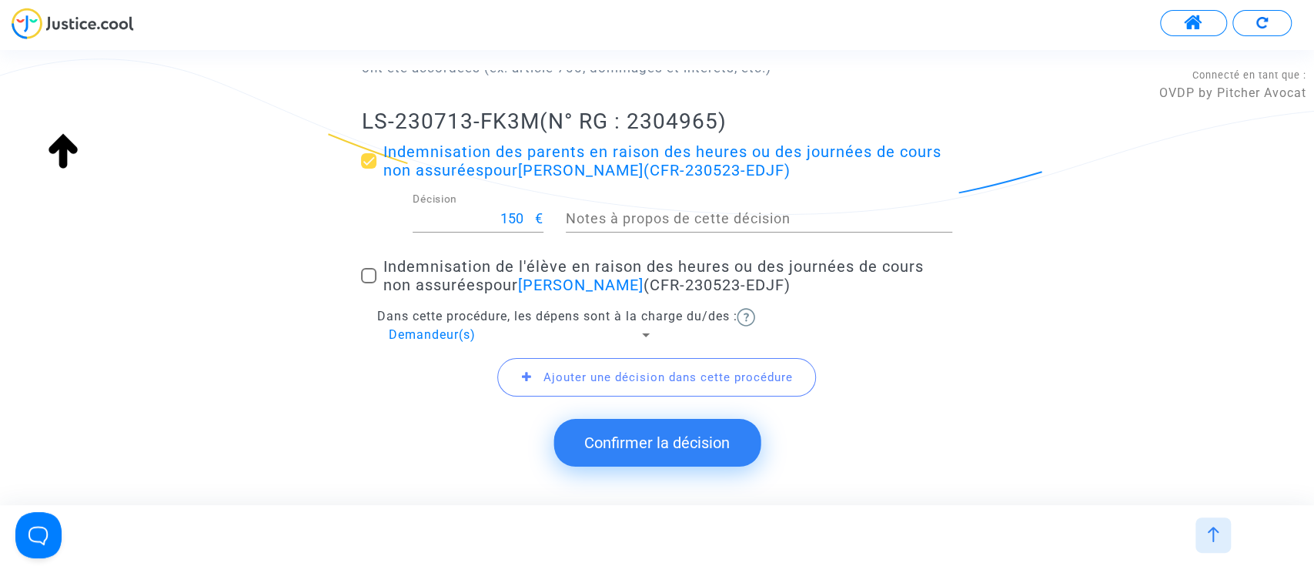
scroll to position [261, 0]
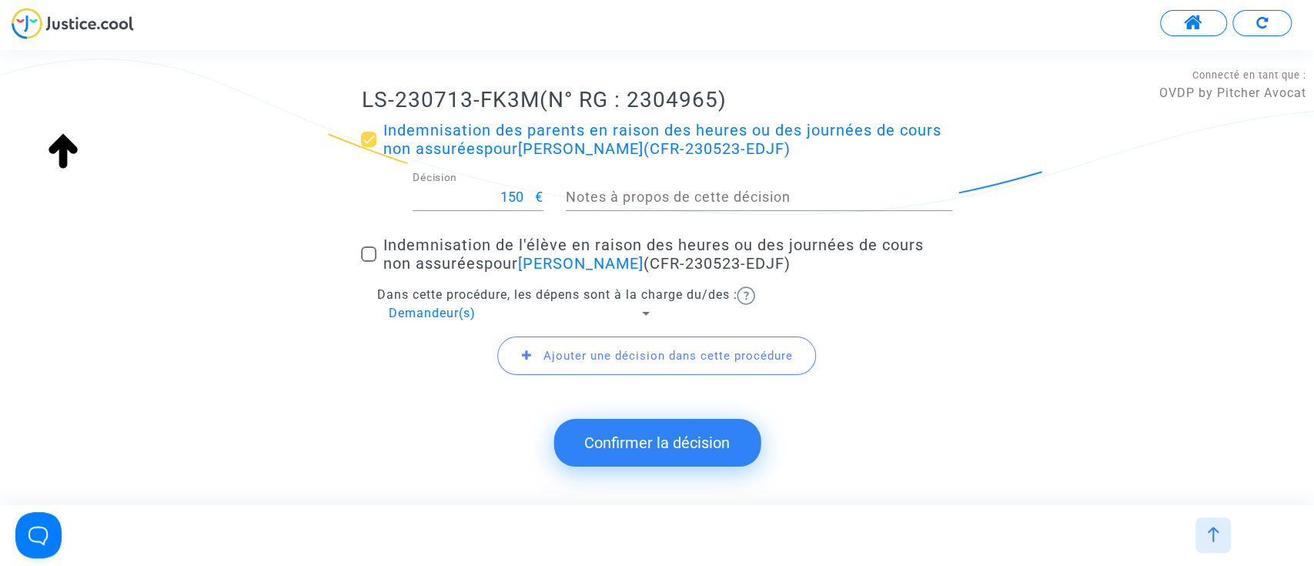
click at [596, 365] on span "Ajouter une décision dans cette procédure" at bounding box center [656, 355] width 319 height 38
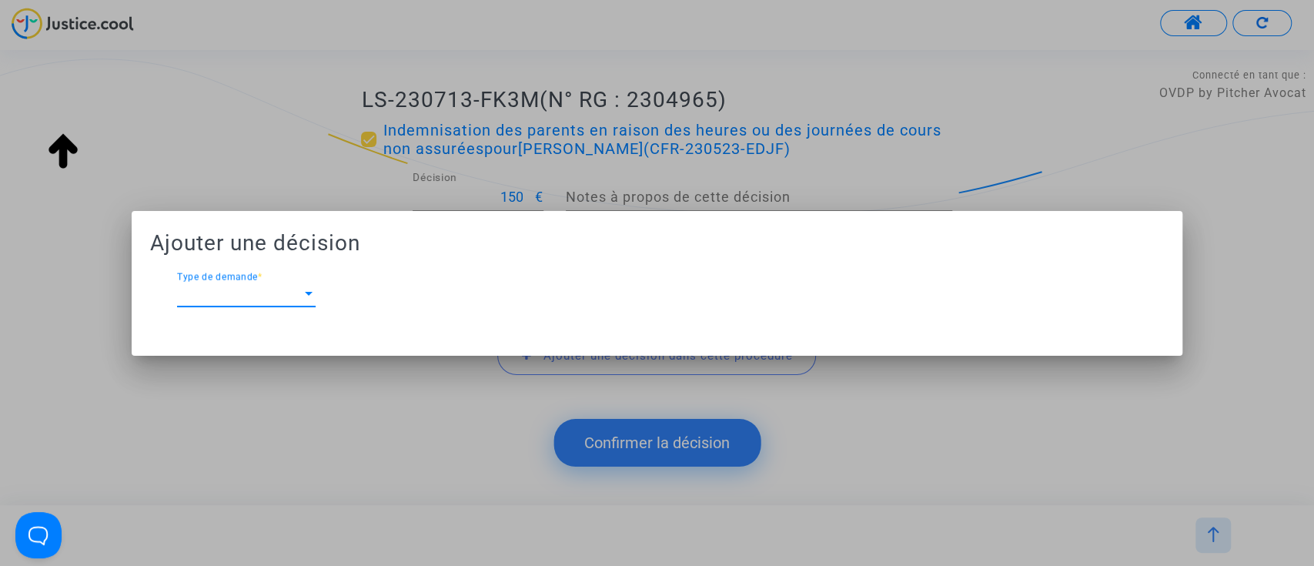
click at [230, 289] on span "Type de demande" at bounding box center [239, 294] width 125 height 14
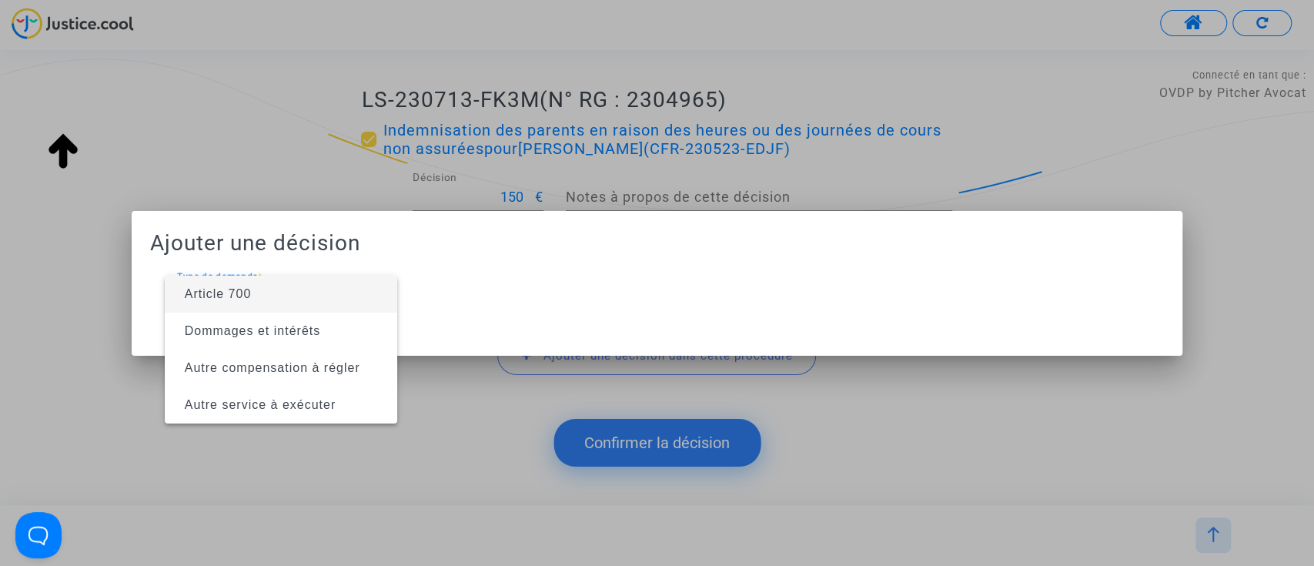
click at [232, 292] on span "Article 700" at bounding box center [218, 293] width 67 height 13
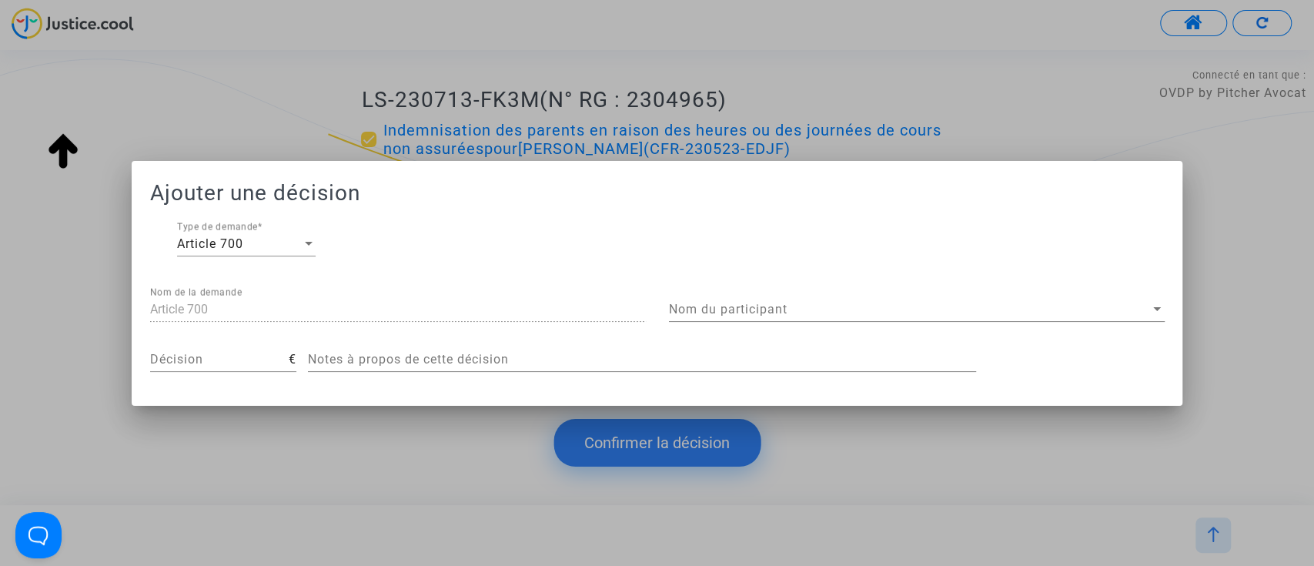
click at [197, 348] on div "Décision" at bounding box center [219, 354] width 139 height 35
click at [192, 353] on input "Décision" at bounding box center [219, 360] width 139 height 14
type input "700"
click at [846, 306] on span "Nom du participant" at bounding box center [910, 310] width 482 height 14
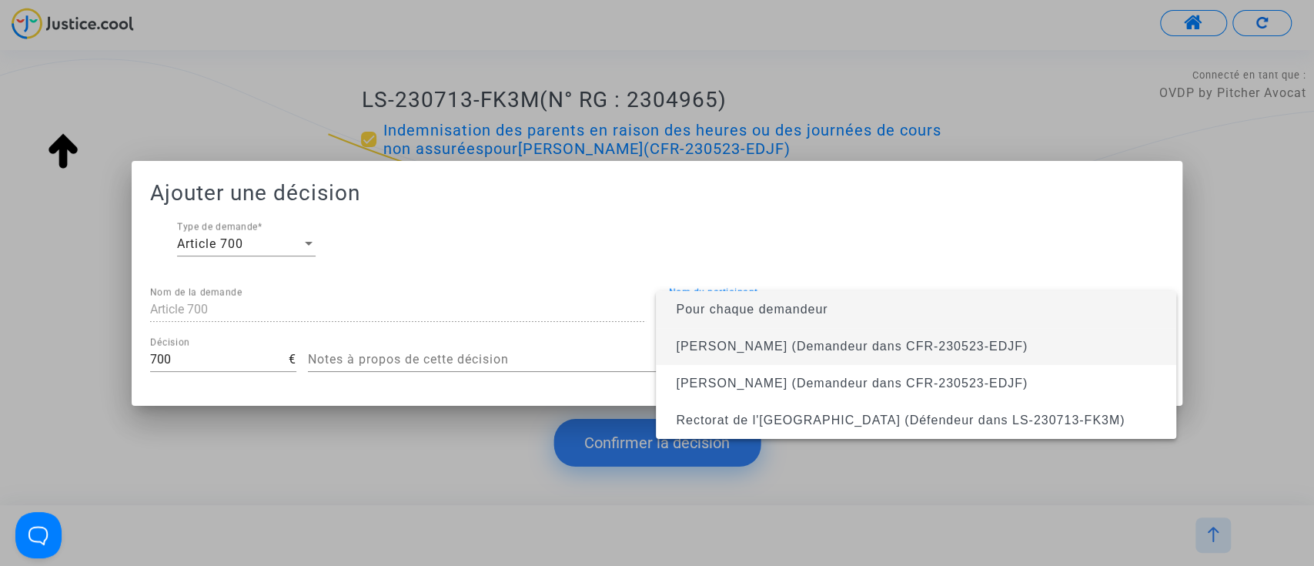
click at [757, 348] on span "Dominique Wozniak (Demandeur dans CFR-230523-EDJF)" at bounding box center [852, 345] width 352 height 13
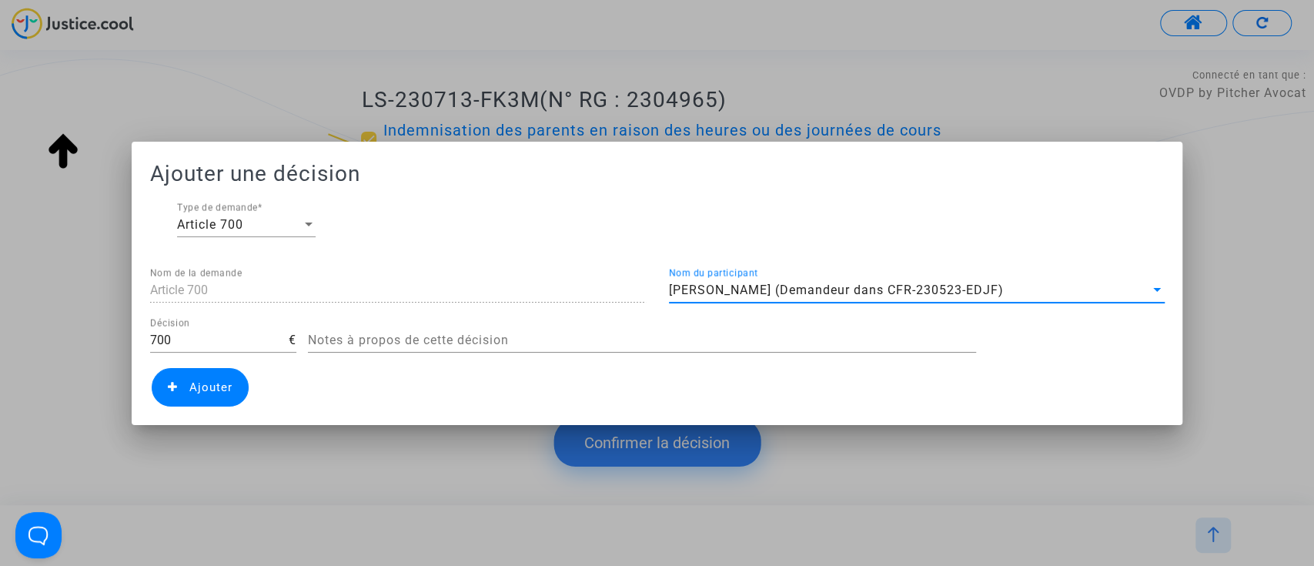
click at [191, 379] on span "Ajouter" at bounding box center [200, 387] width 97 height 38
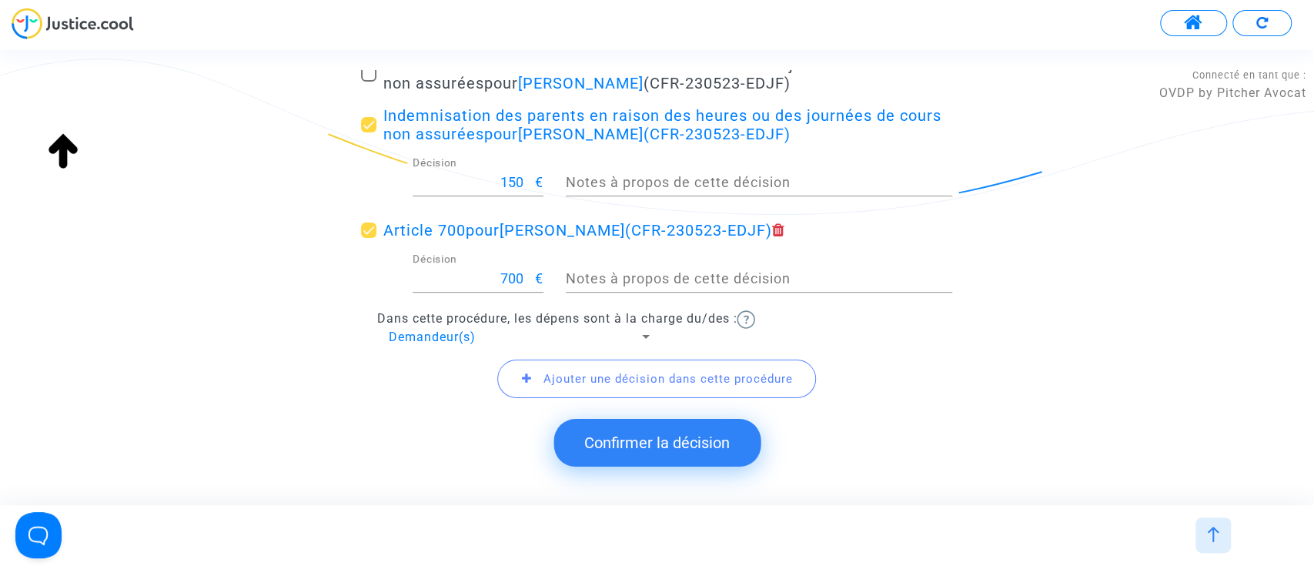
scroll to position [350, 0]
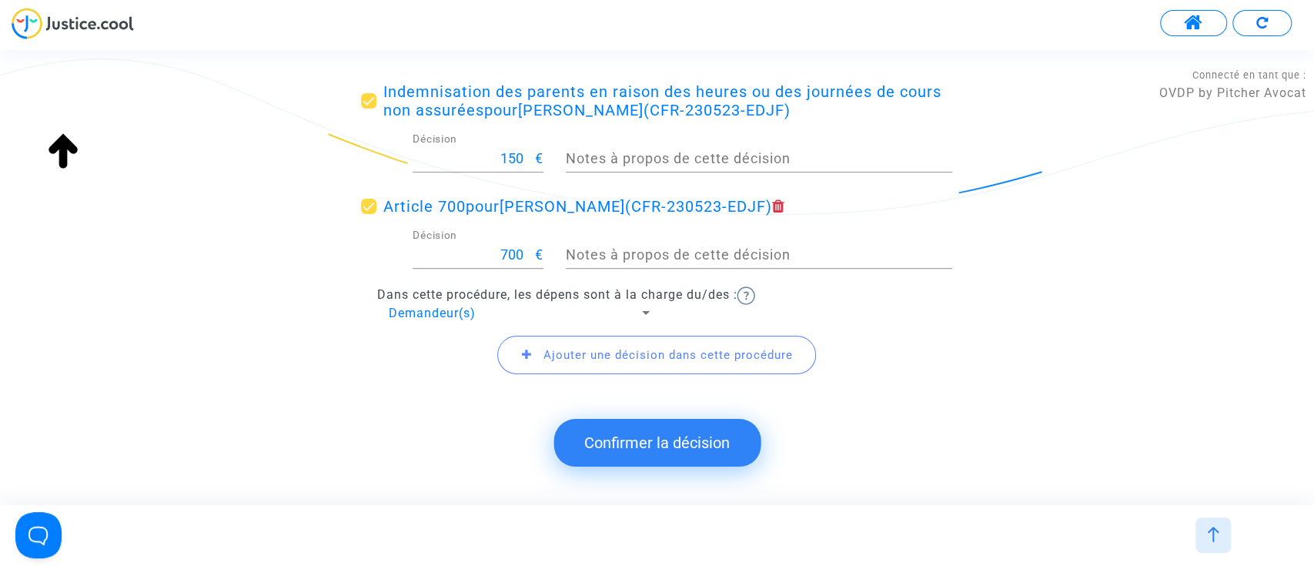
click at [590, 452] on button "Confirmer la décision" at bounding box center [656, 443] width 207 height 48
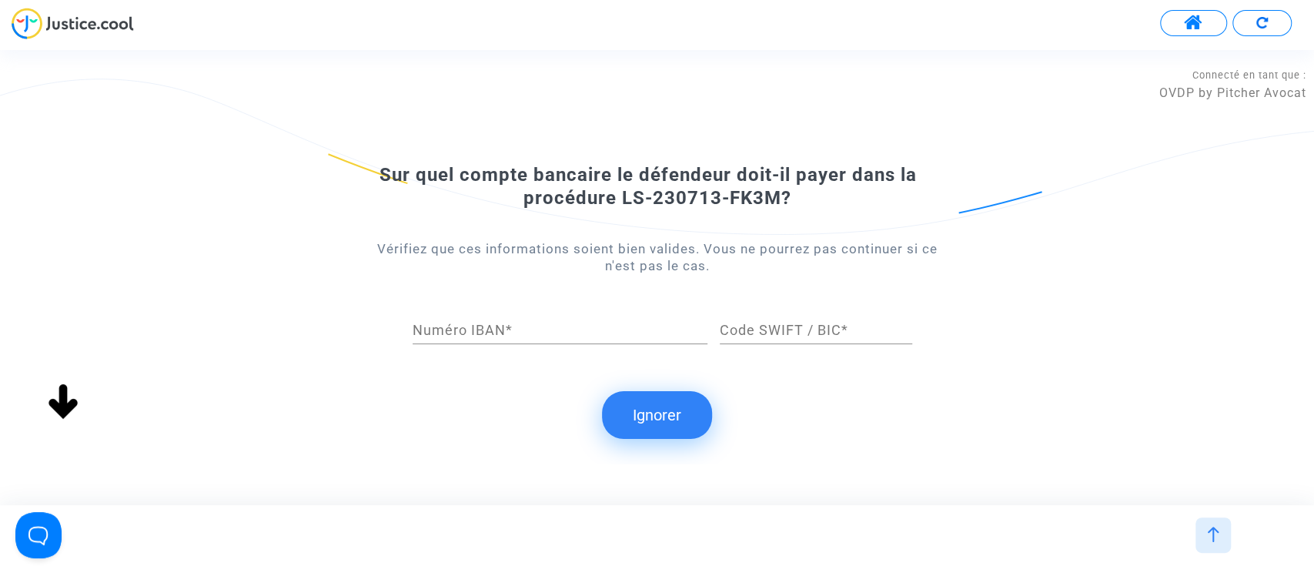
click at [622, 413] on button "Ignorer" at bounding box center [657, 415] width 110 height 48
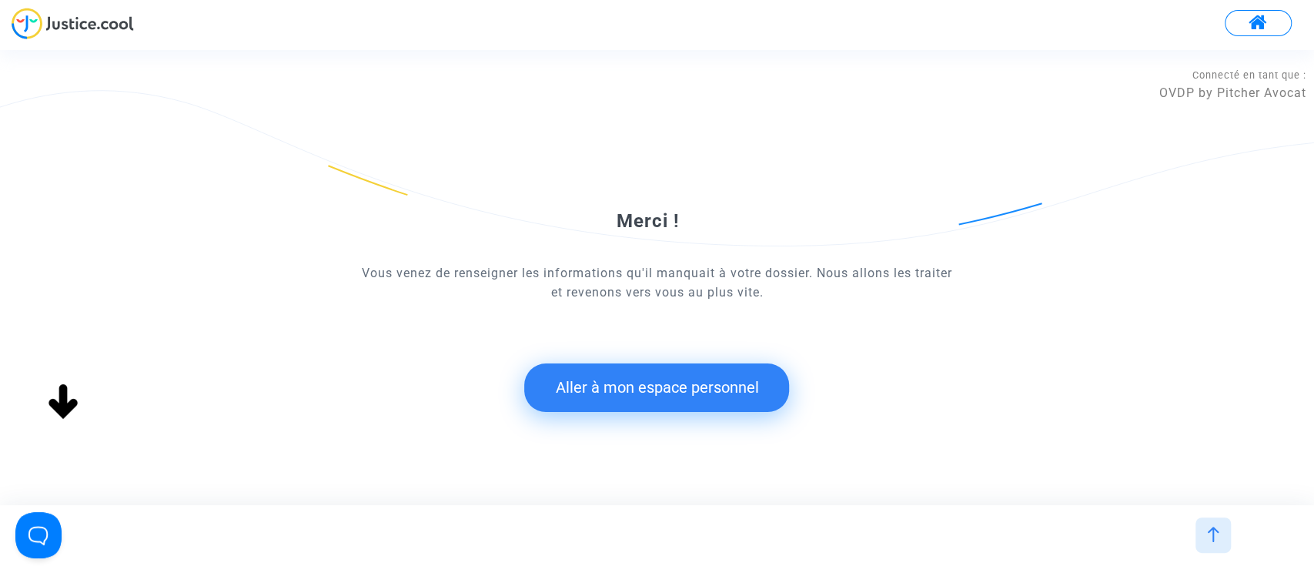
scroll to position [0, 0]
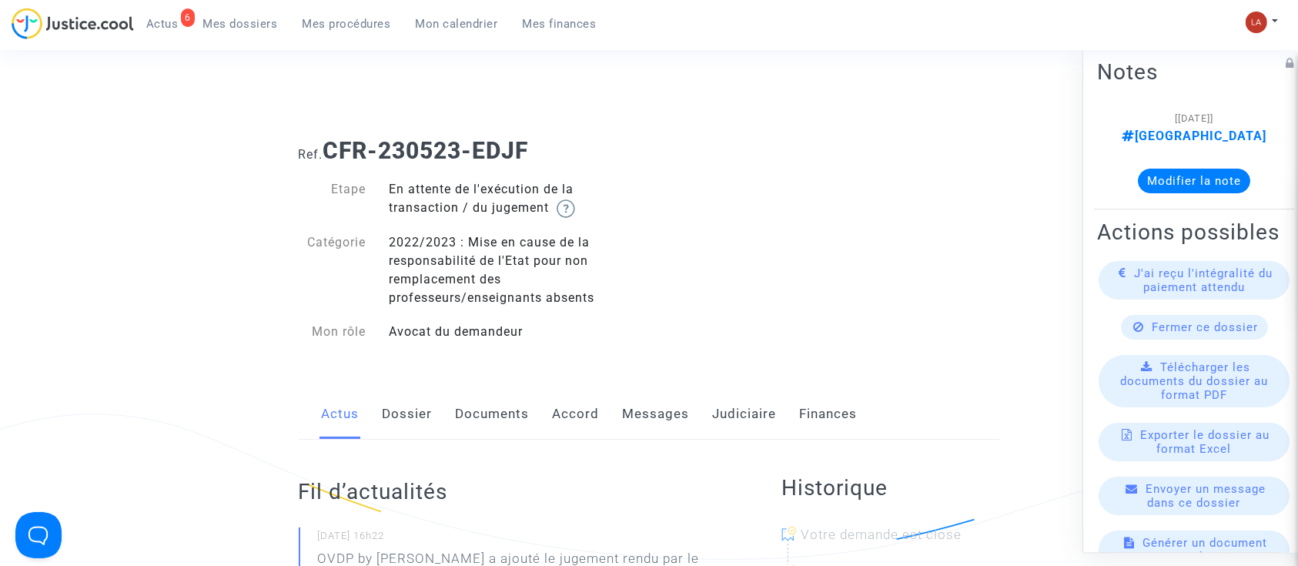
click at [653, 409] on link "Messages" at bounding box center [656, 414] width 67 height 51
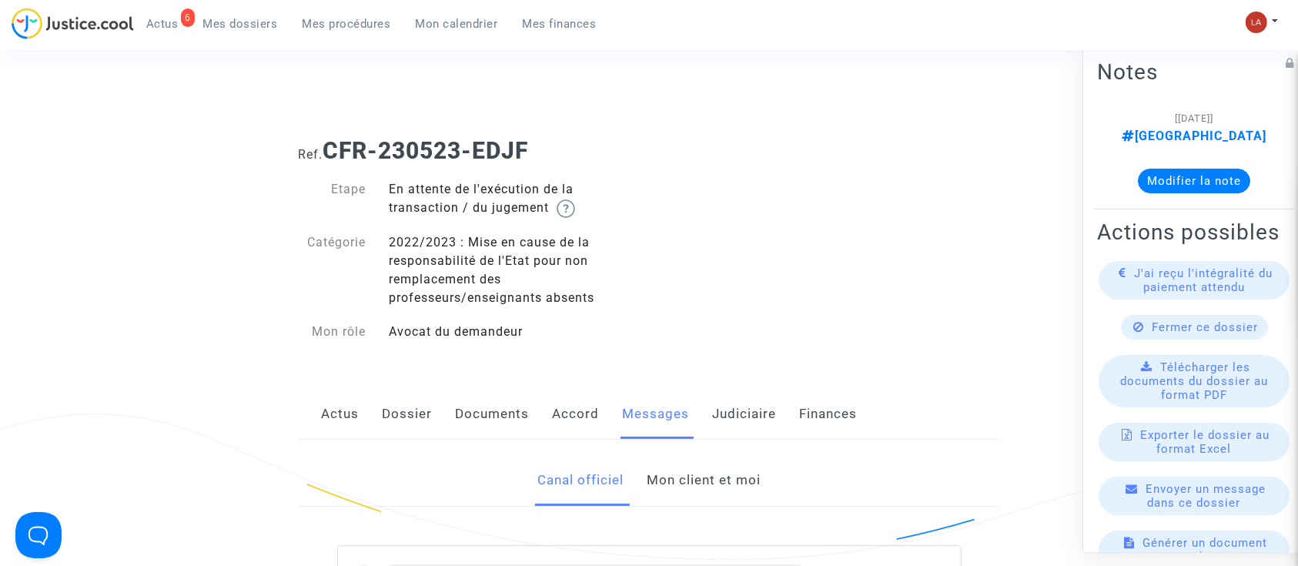
click at [687, 482] on link "Mon client et moi" at bounding box center [704, 480] width 114 height 51
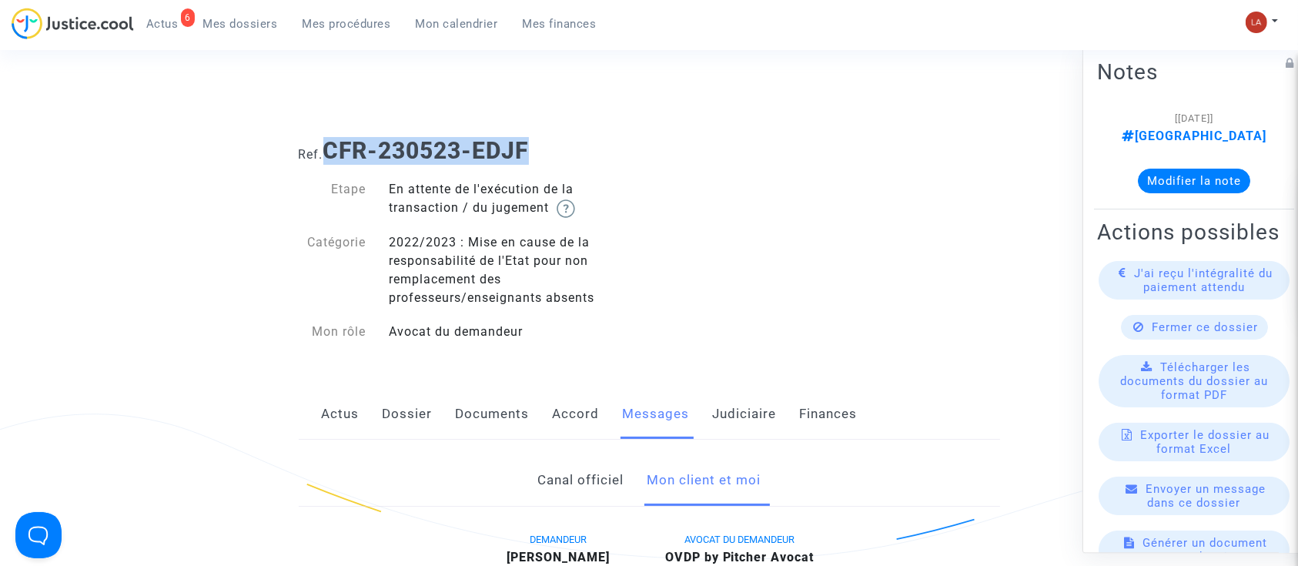
drag, startPoint x: 488, startPoint y: 149, endPoint x: 333, endPoint y: 145, distance: 154.8
click at [333, 145] on h1 "Ref. CFR-230523-EDJF" at bounding box center [649, 151] width 701 height 28
copy b "CFR-230523-EDJF"
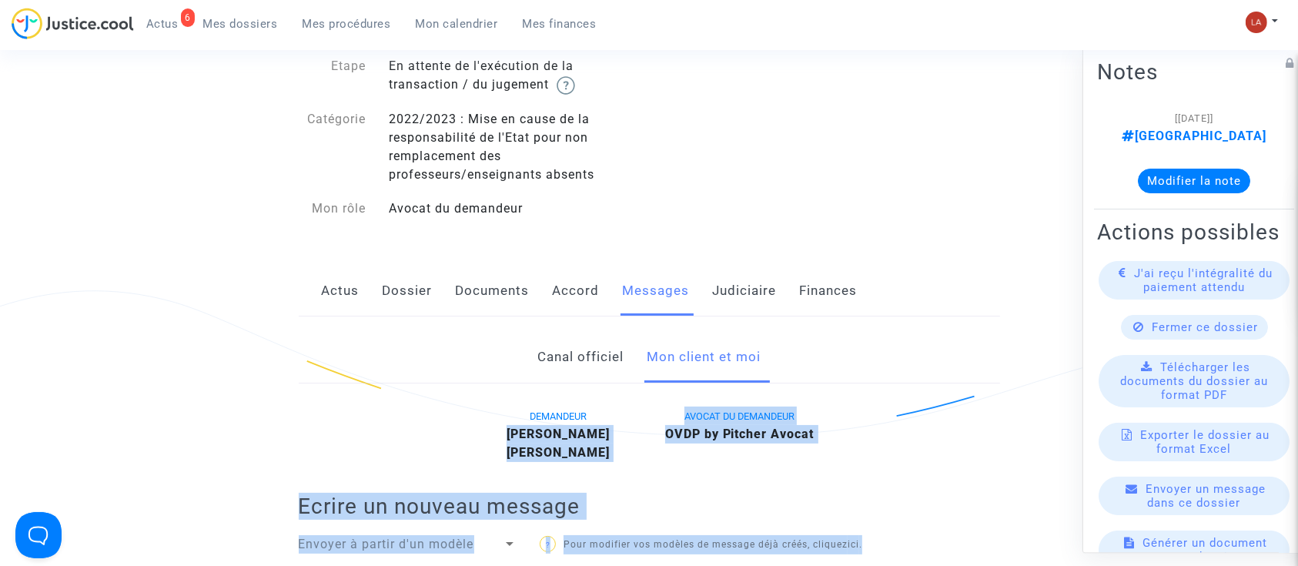
scroll to position [183, 0]
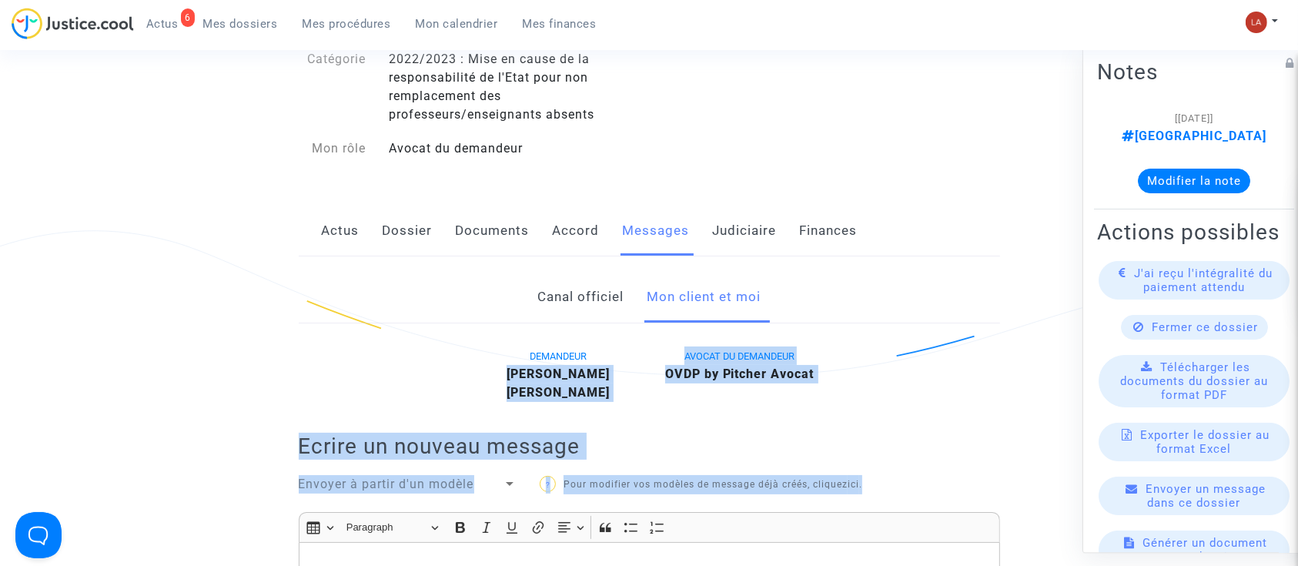
drag, startPoint x: 496, startPoint y: 561, endPoint x: 621, endPoint y: 373, distance: 225.4
click at [621, 373] on div "Dominique Wozniak" at bounding box center [559, 374] width 158 height 18
copy b "Dominique Wozniak"
drag, startPoint x: 404, startPoint y: 237, endPoint x: 416, endPoint y: 243, distance: 13.1
click at [404, 237] on link "Dossier" at bounding box center [408, 231] width 50 height 51
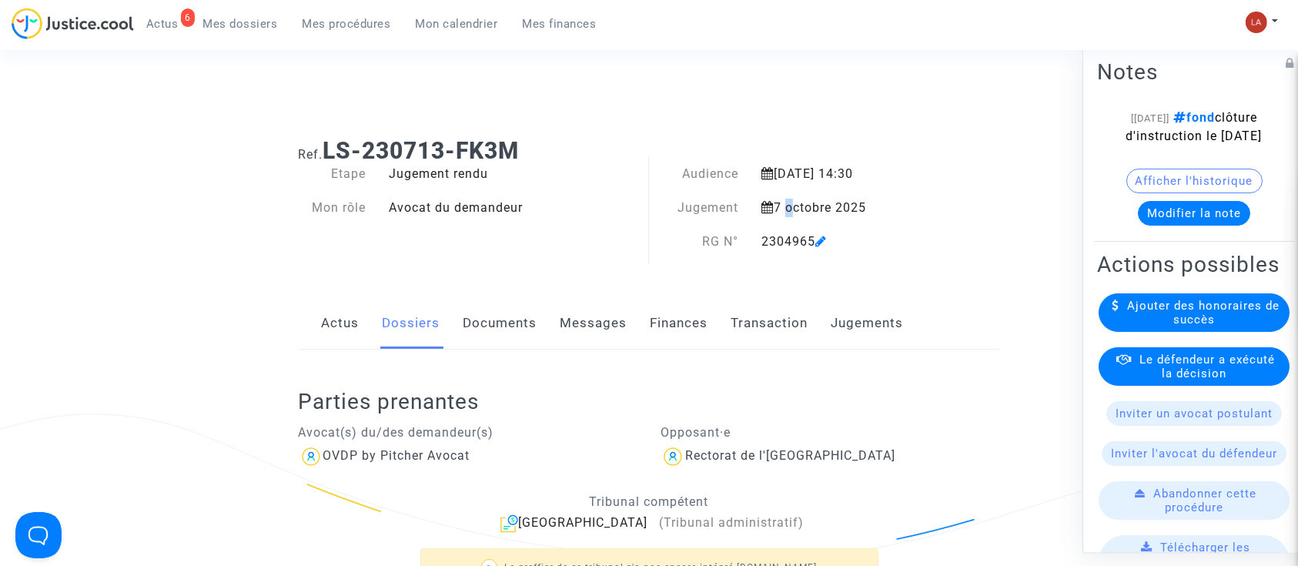
drag, startPoint x: 782, startPoint y: 211, endPoint x: 791, endPoint y: 207, distance: 9.3
click at [791, 207] on div "7 octobre 2025" at bounding box center [850, 208] width 201 height 18
click at [523, 294] on div "Ref. LS-230713-FK3M Etape Jugement rendu Mon rôle Avocat du demandeur Audience …" at bounding box center [649, 501] width 724 height 753
click at [530, 311] on link "Documents" at bounding box center [500, 323] width 74 height 51
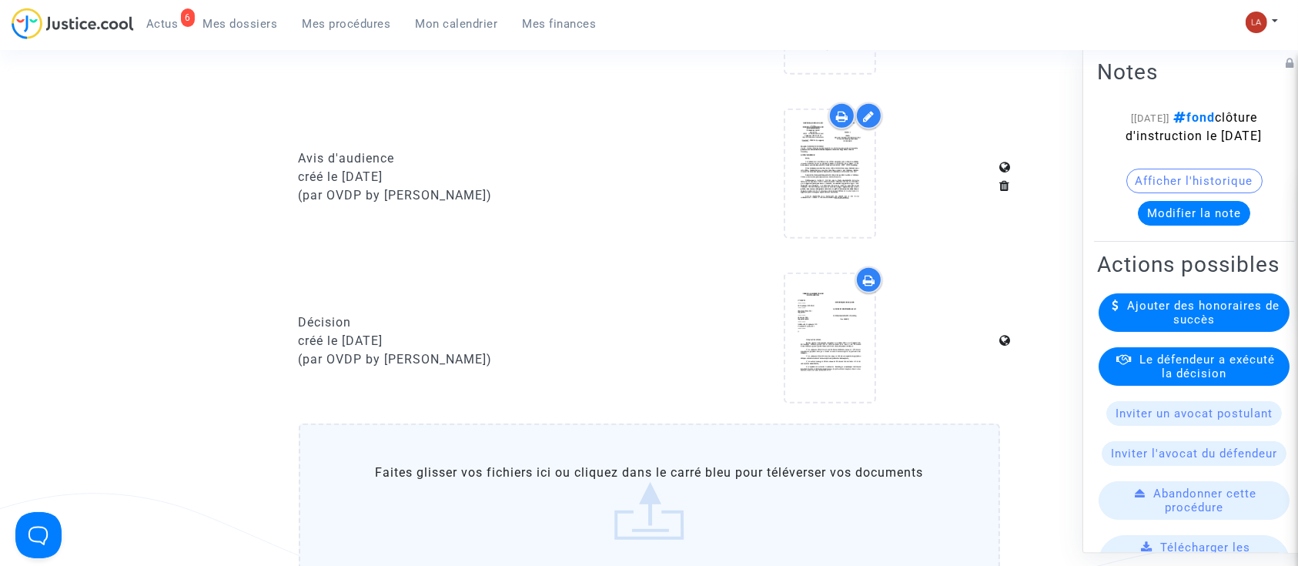
scroll to position [1436, 0]
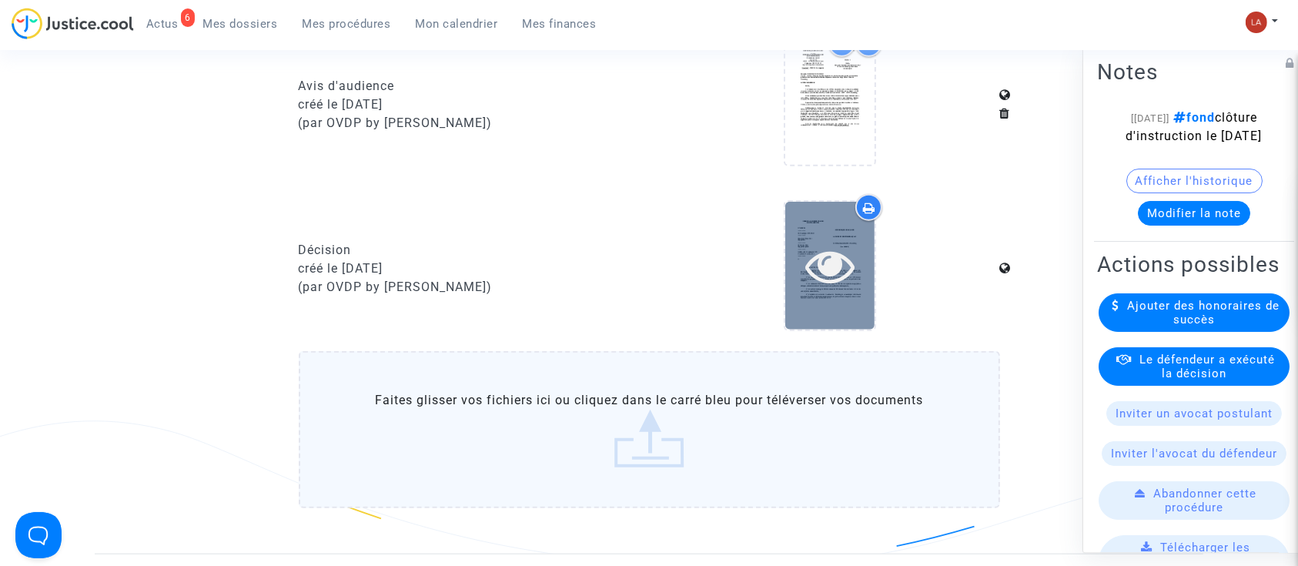
click at [854, 312] on div at bounding box center [829, 265] width 89 height 127
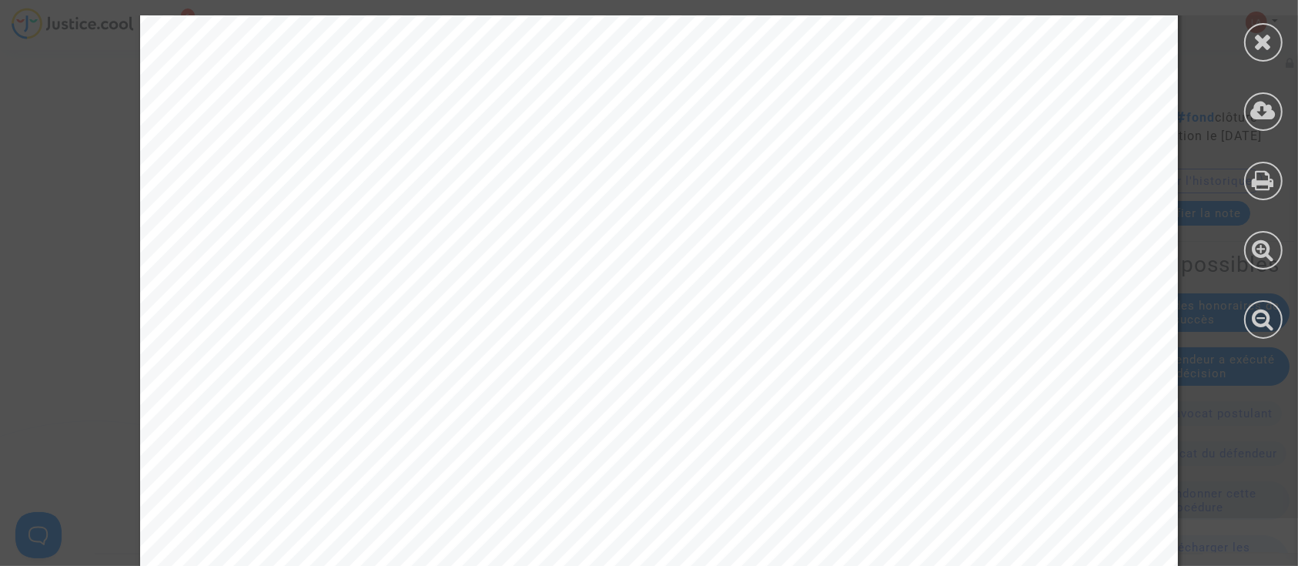
scroll to position [5337, 0]
click at [1259, 52] on icon at bounding box center [1263, 41] width 19 height 23
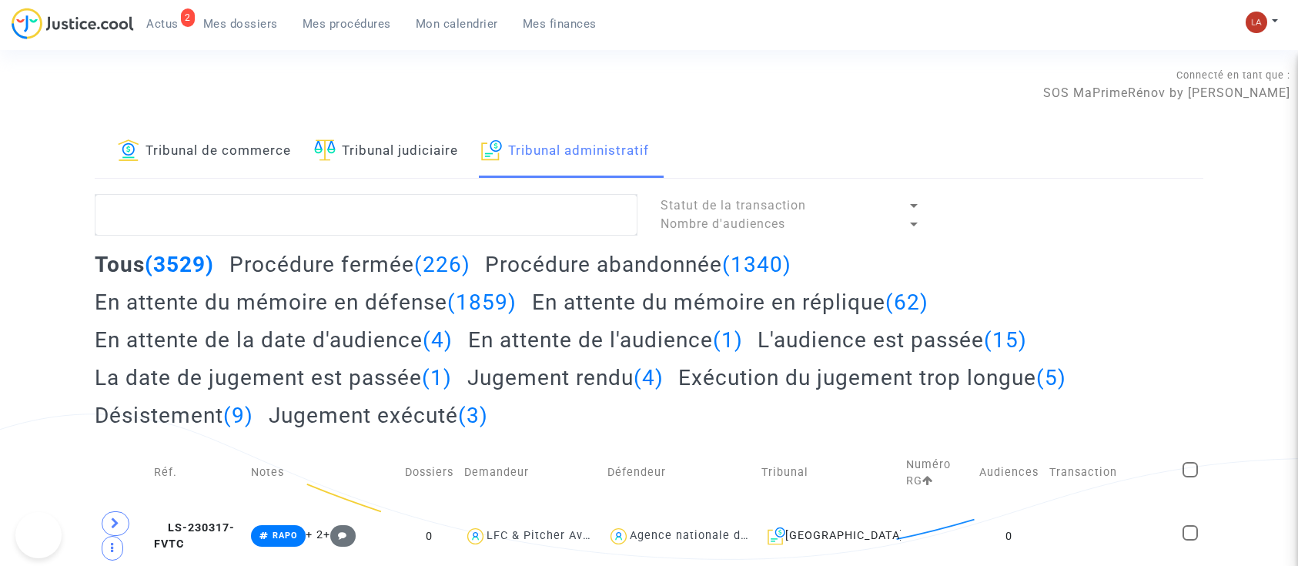
type textarea "2500953"
